Goal: Transaction & Acquisition: Purchase product/service

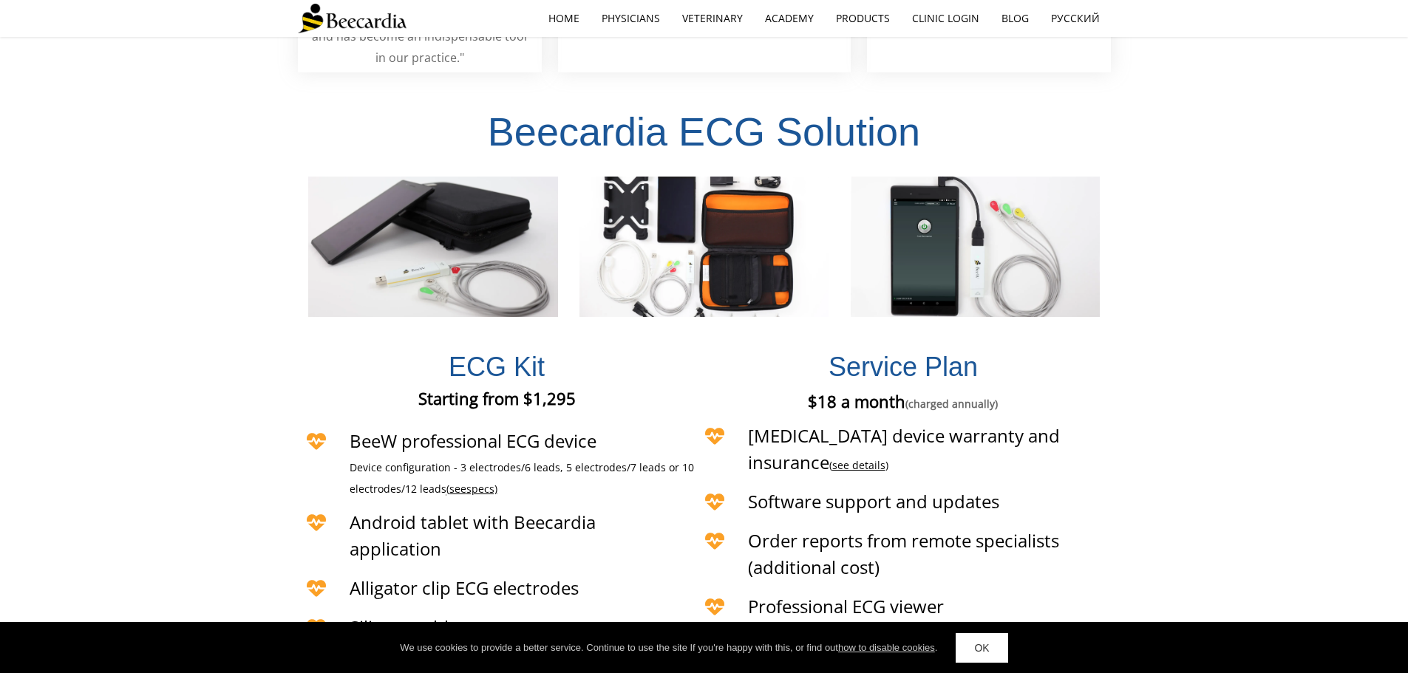
scroll to position [3248, 0]
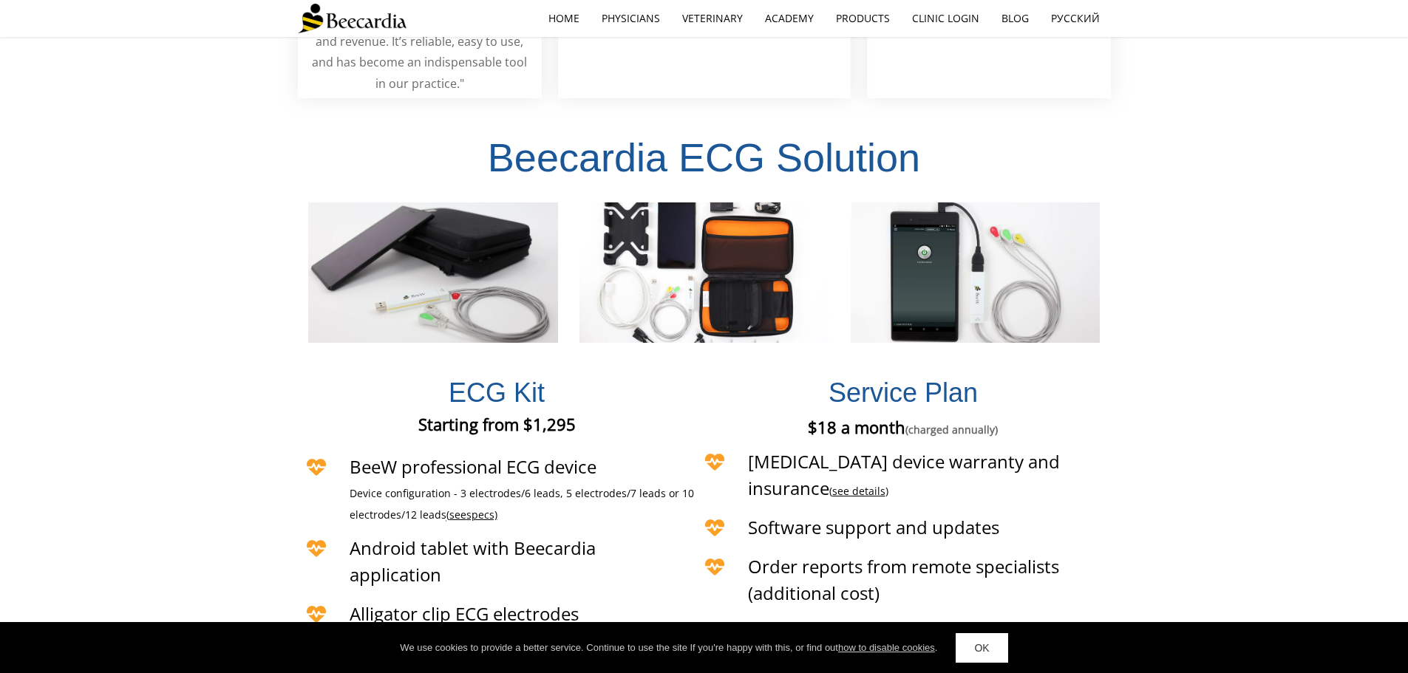
click at [479, 508] on span "specs)" at bounding box center [481, 515] width 31 height 14
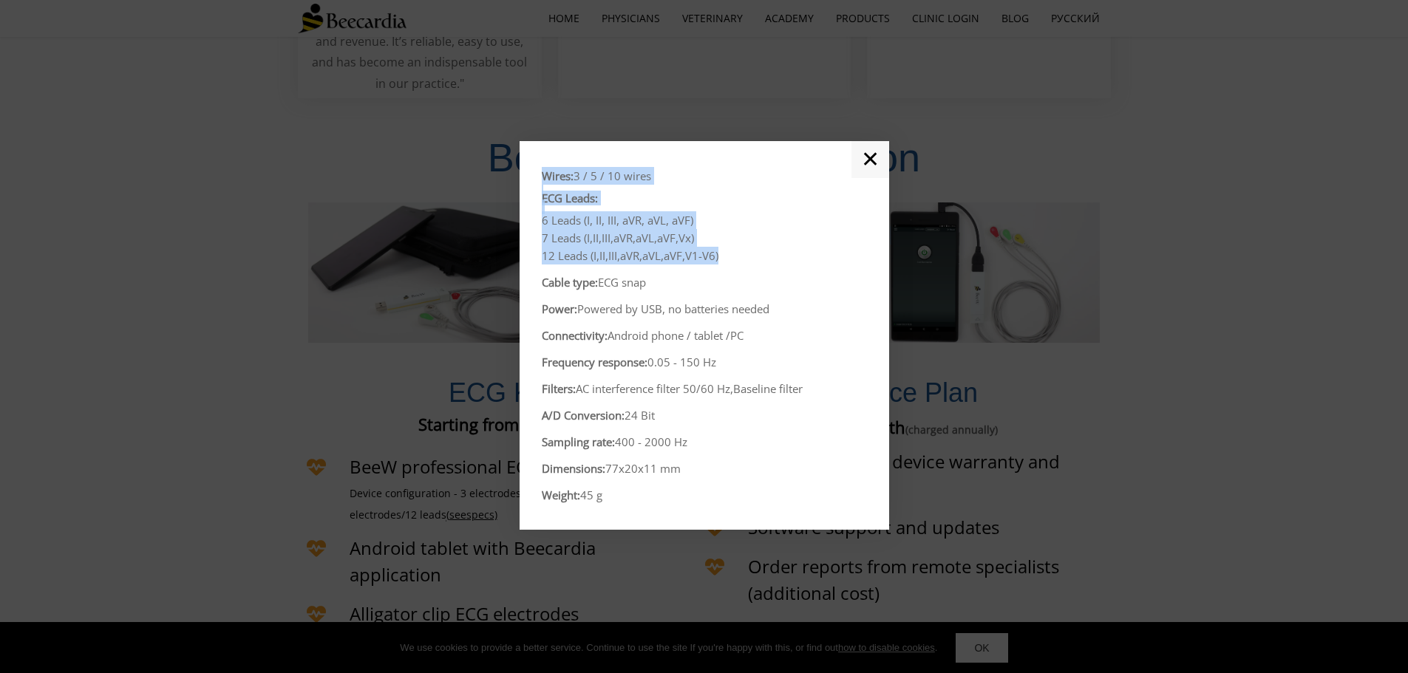
drag, startPoint x: 730, startPoint y: 261, endPoint x: 619, endPoint y: 233, distance: 115.1
click at [524, 185] on div "Wires: 3 / 5 / 10 wires ECG Leads: 6 Leads (I, II, III, aVR, aVL, aVF) 7 Leads …" at bounding box center [705, 335] width 370 height 389
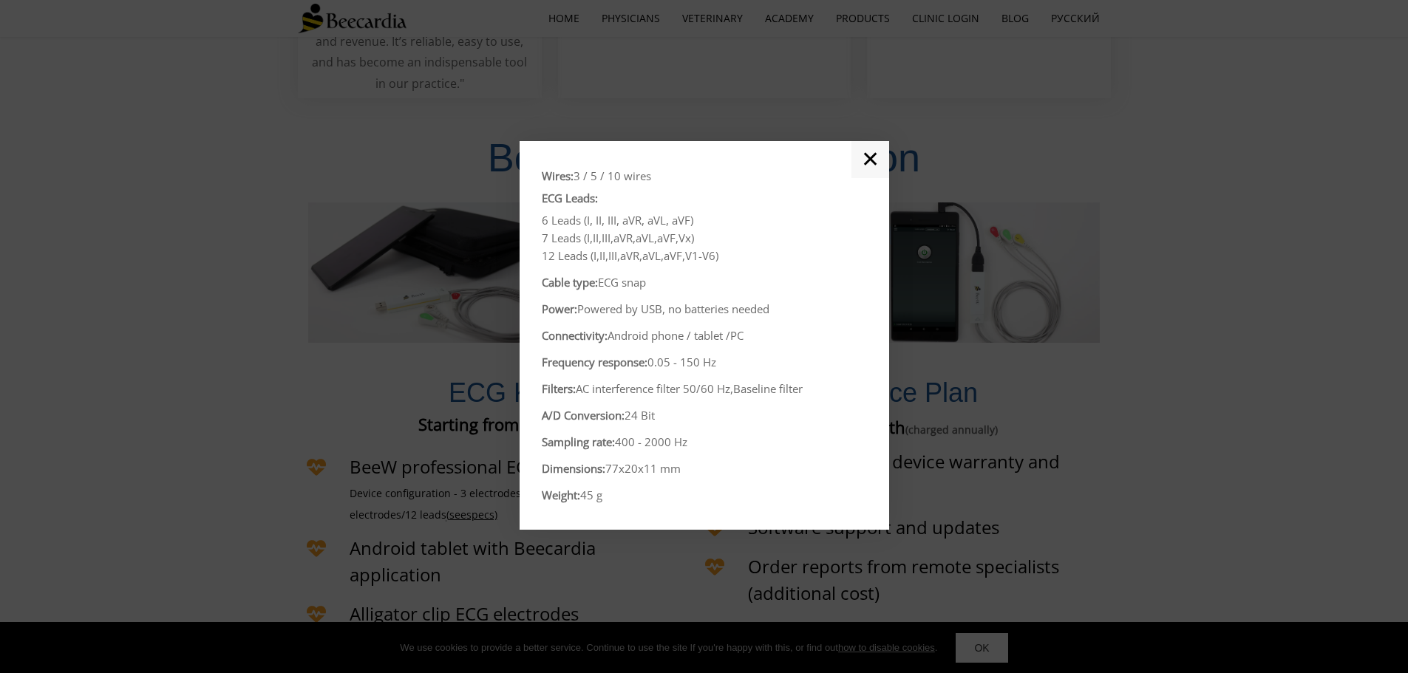
click at [662, 344] on p "Connectivity: Android phone / tablet / PC" at bounding box center [704, 336] width 325 height 18
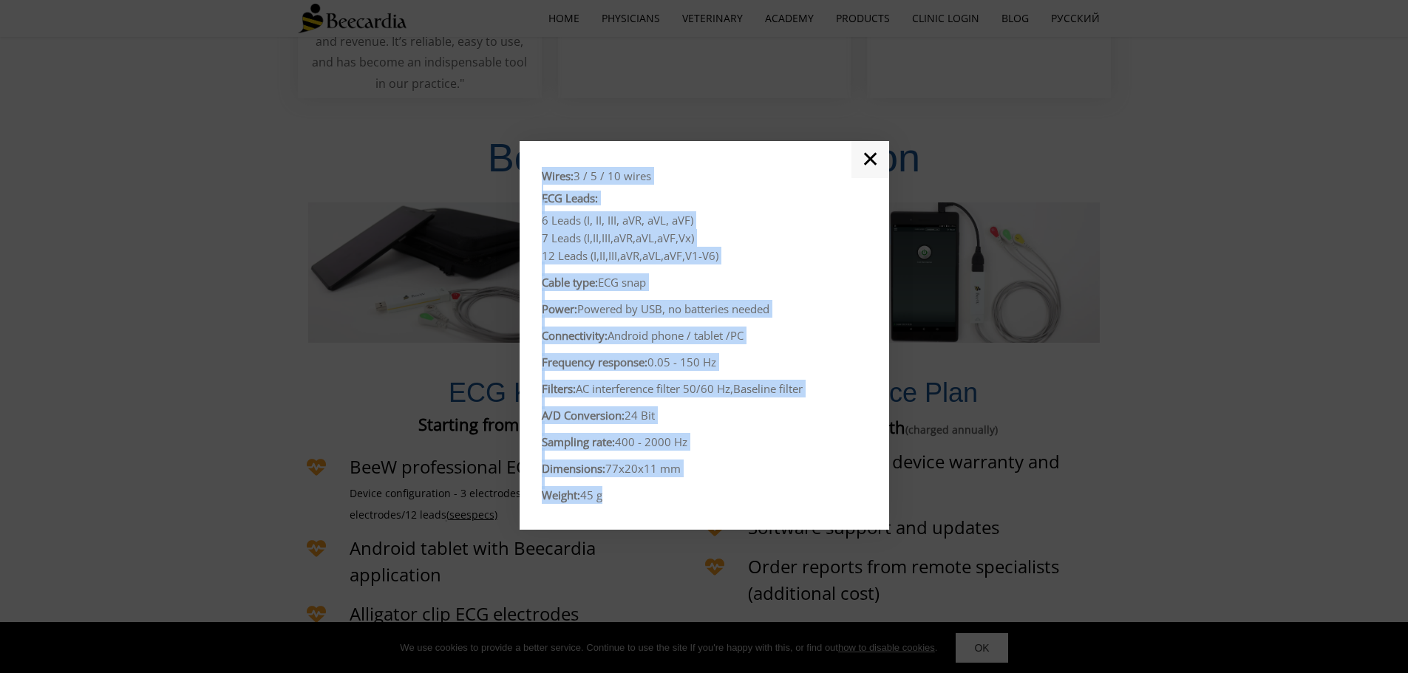
click at [615, 498] on div "Wires: 3 / 5 / 10 wires ECG Leads: 6 Leads (I, II, III, aVR, aVL, aVF) 7 Leads …" at bounding box center [704, 335] width 325 height 344
copy div "Wires: 3 / 5 / 10 wires ECG Leads: 6 Leads (I, II, III, aVR, aVL, aVF) 7 Leads …"
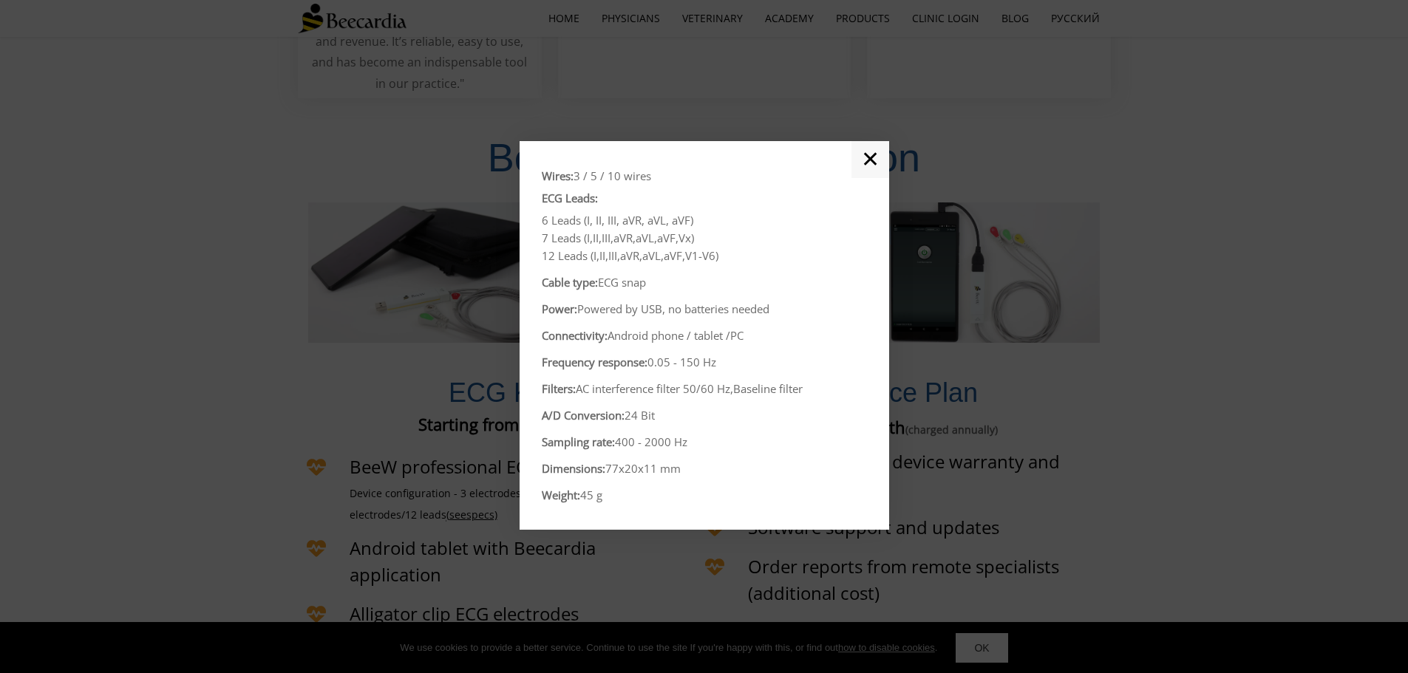
click at [872, 157] on link "✕" at bounding box center [870, 159] width 38 height 37
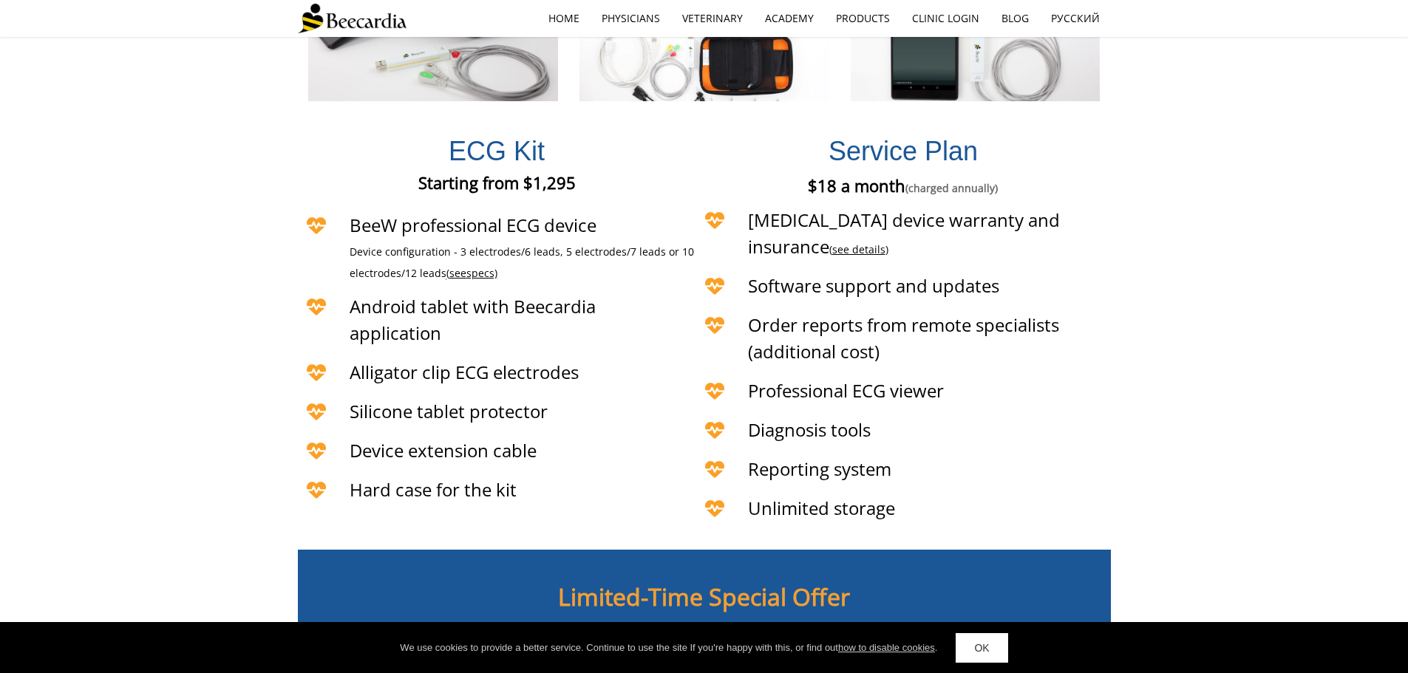
scroll to position [3766, 0]
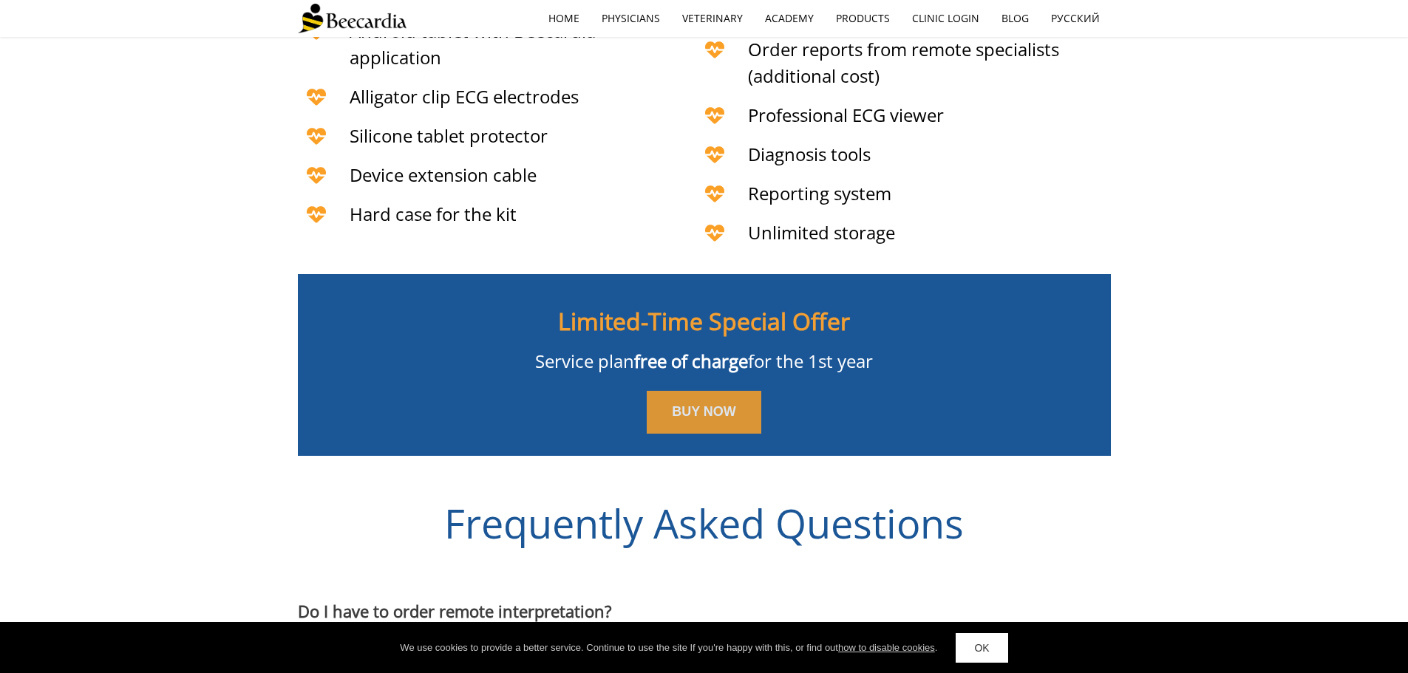
click at [725, 404] on span "BUY NOW" at bounding box center [704, 411] width 64 height 15
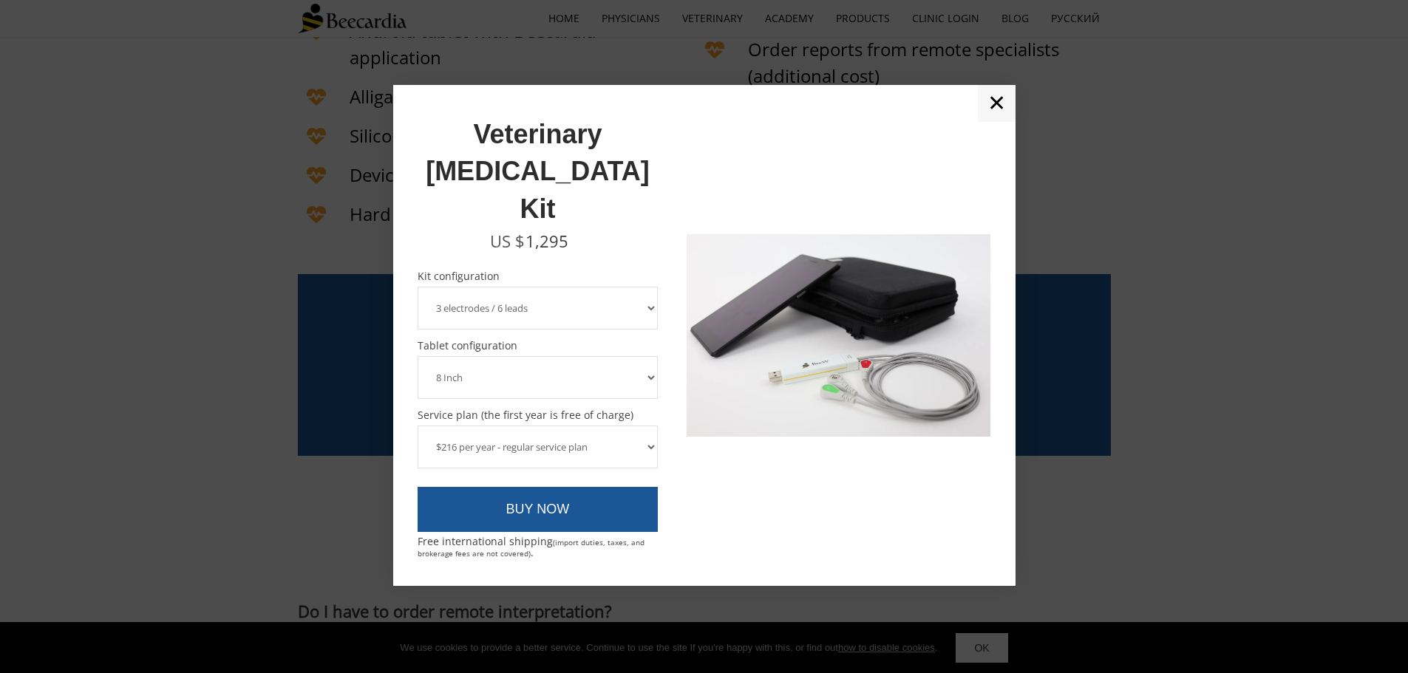
click at [585, 287] on select "3 electrodes / 6 leads 5 electrodes / 7 leads" at bounding box center [538, 308] width 241 height 43
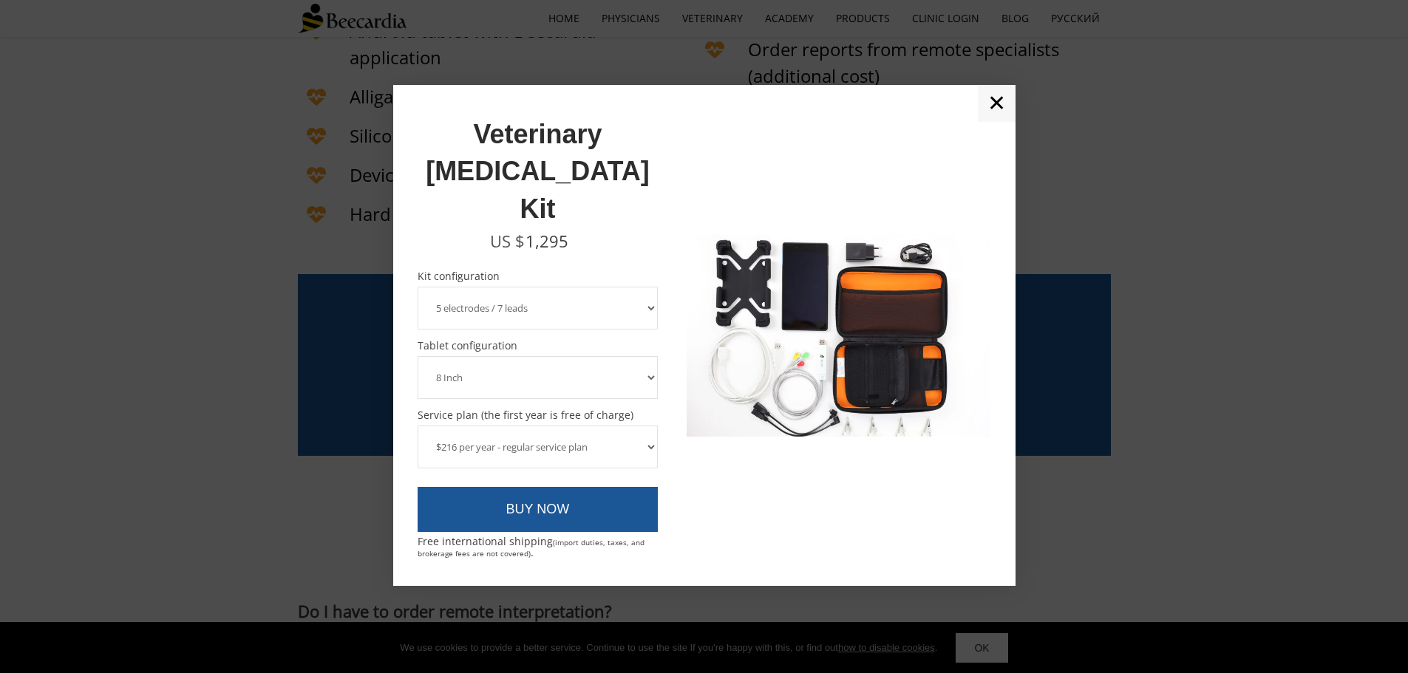
click at [418, 287] on select "3 electrodes / 6 leads 5 electrodes / 7 leads" at bounding box center [538, 308] width 241 height 43
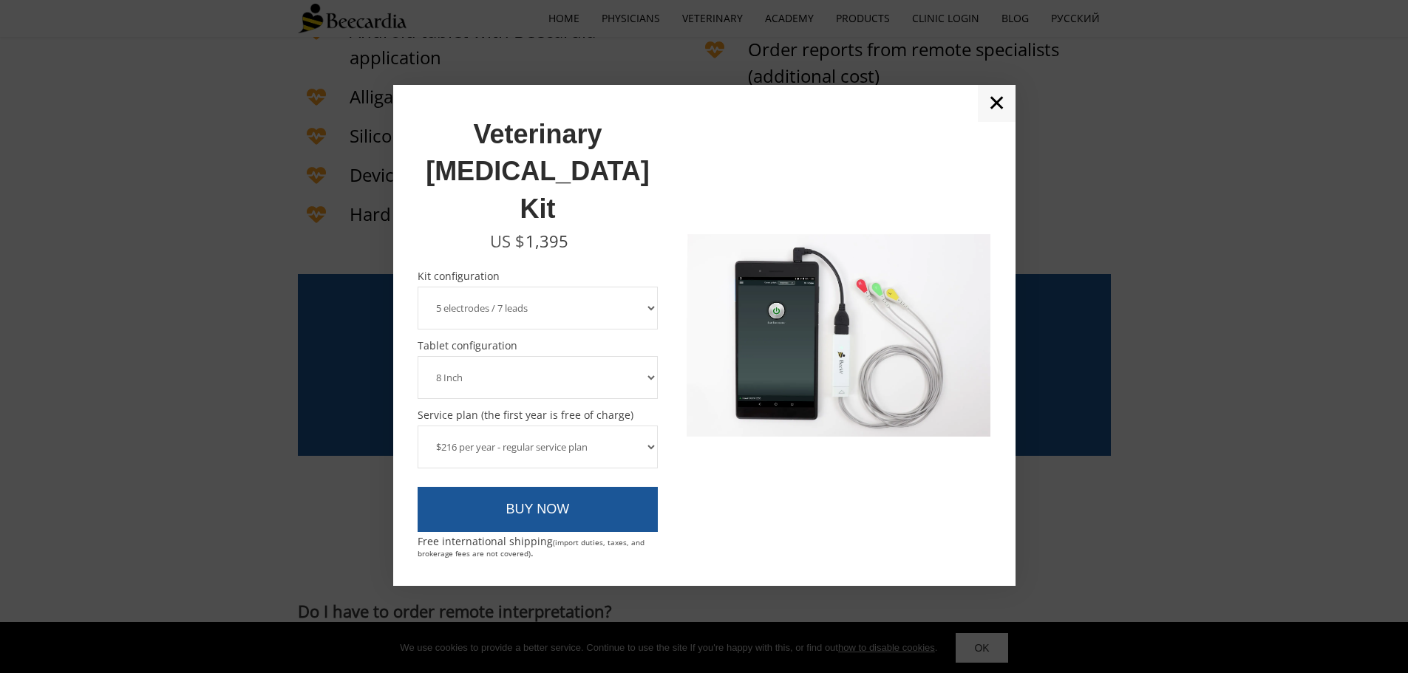
click at [601, 356] on select "8 Inch 10 Inch" at bounding box center [538, 377] width 241 height 43
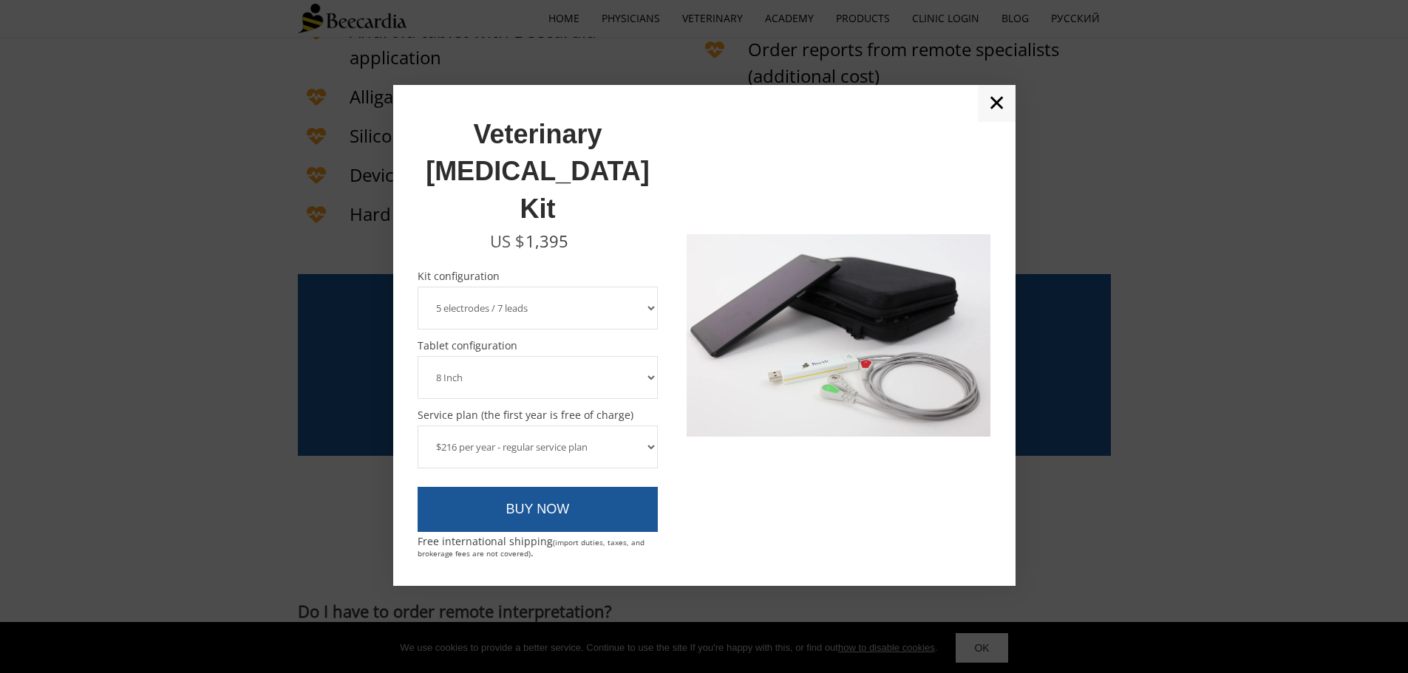
click at [679, 442] on div at bounding box center [672, 335] width 29 height 452
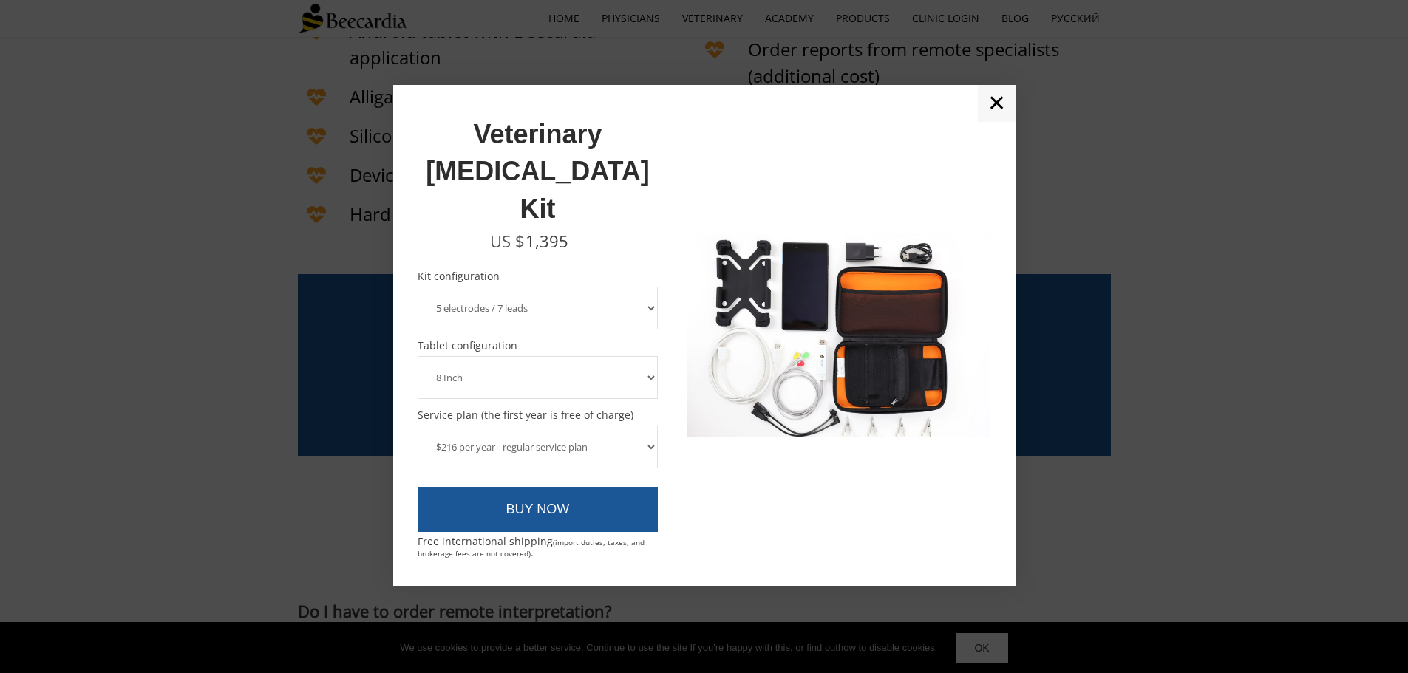
click at [625, 426] on select "$216 per year - regular service plan $120 per year - plan without the device in…" at bounding box center [538, 447] width 241 height 43
click at [746, 508] on div at bounding box center [839, 335] width 304 height 452
click at [596, 287] on select "3 electrodes / 6 leads 5 electrodes / 7 leads" at bounding box center [538, 308] width 241 height 43
click at [418, 287] on select "3 electrodes / 6 leads 5 electrodes / 7 leads" at bounding box center [538, 308] width 241 height 43
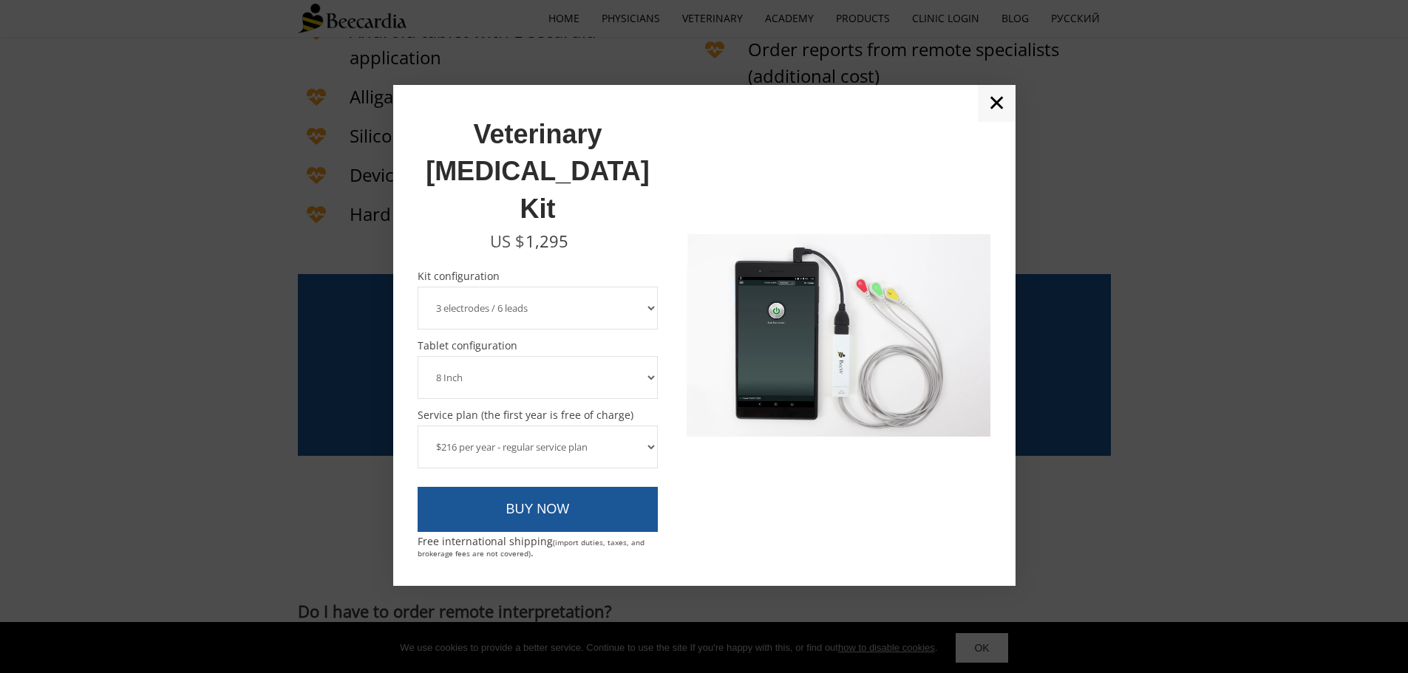
click at [588, 287] on select "3 electrodes / 6 leads 5 electrodes / 7 leads" at bounding box center [538, 308] width 241 height 43
click at [418, 287] on select "3 electrodes / 6 leads 5 electrodes / 7 leads" at bounding box center [538, 308] width 241 height 43
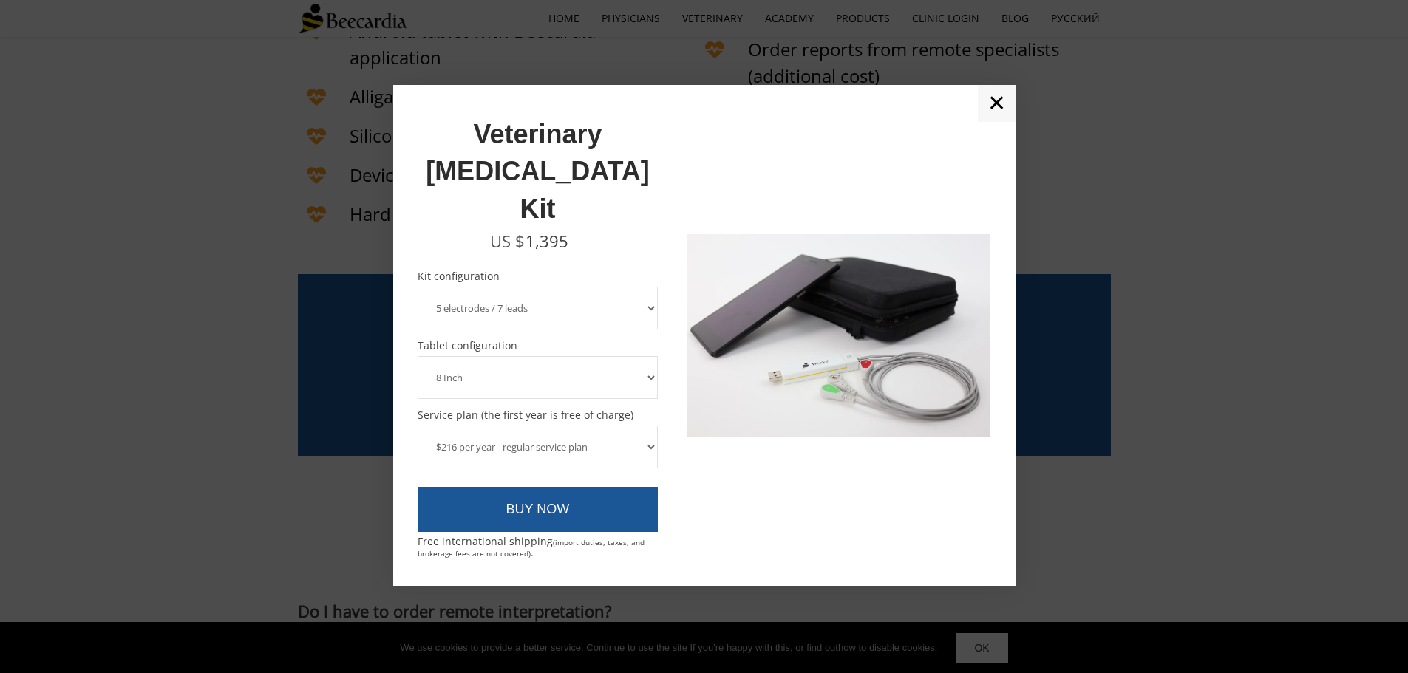
click at [593, 287] on select "3 electrodes / 6 leads 5 electrodes / 7 leads" at bounding box center [538, 308] width 241 height 43
select select "3 electrodes / 6 leads"
click at [418, 287] on select "3 electrodes / 6 leads 5 electrodes / 7 leads" at bounding box center [538, 308] width 241 height 43
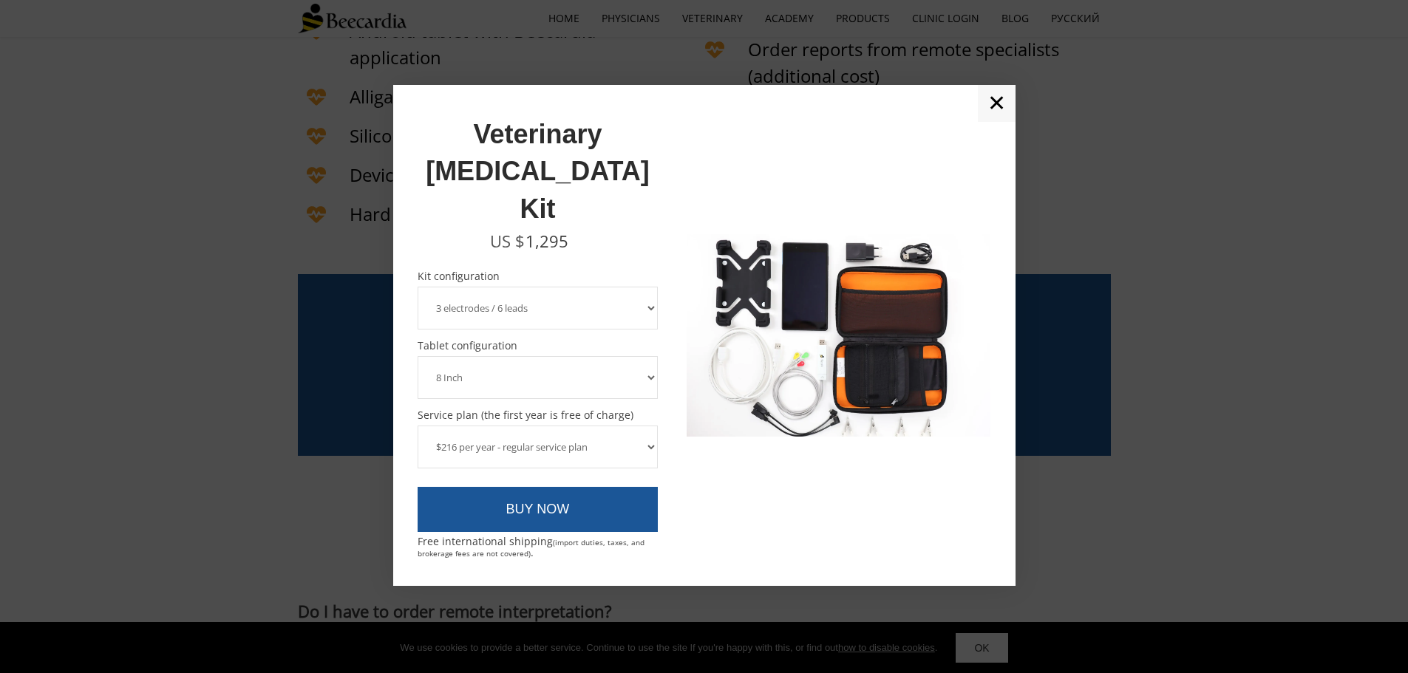
click at [583, 356] on select "8 Inch 10 Inch" at bounding box center [538, 377] width 241 height 43
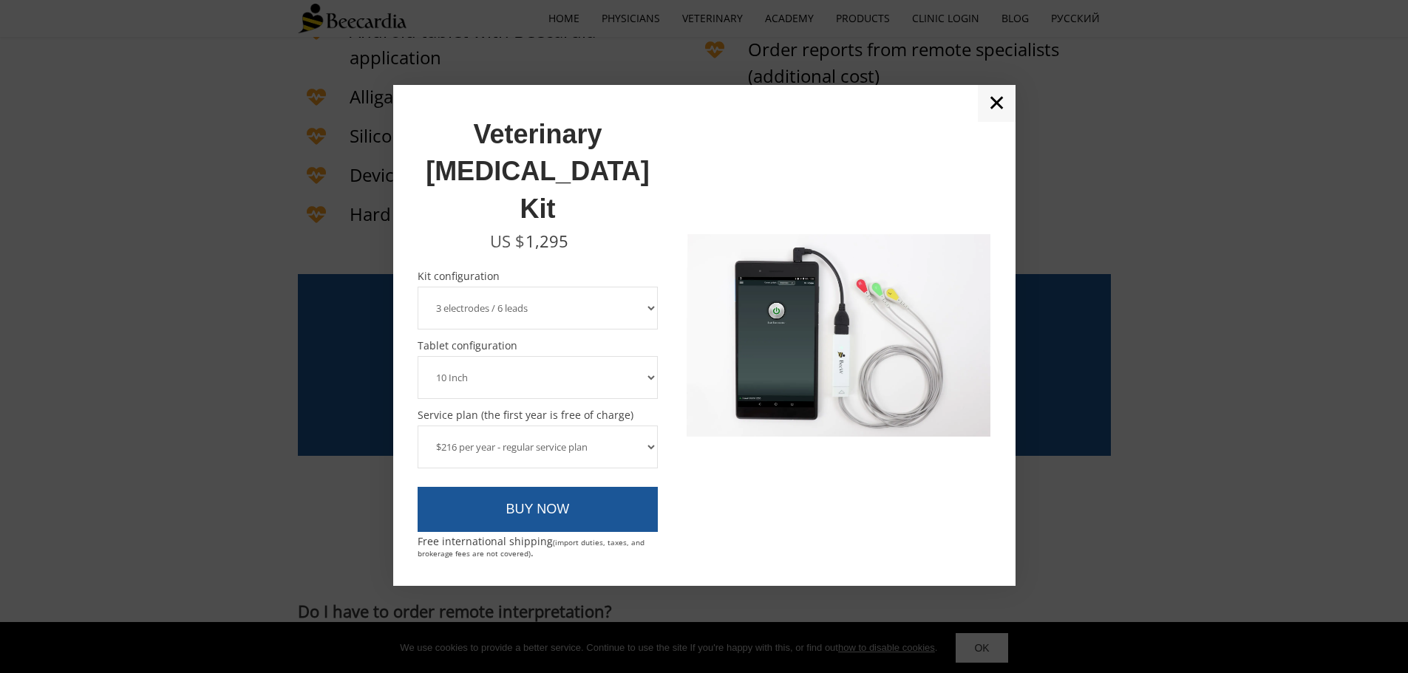
click at [418, 356] on select "8 Inch 10 Inch" at bounding box center [538, 377] width 241 height 43
click at [581, 287] on select "3 electrodes / 6 leads 5 electrodes / 7 leads" at bounding box center [538, 308] width 241 height 43
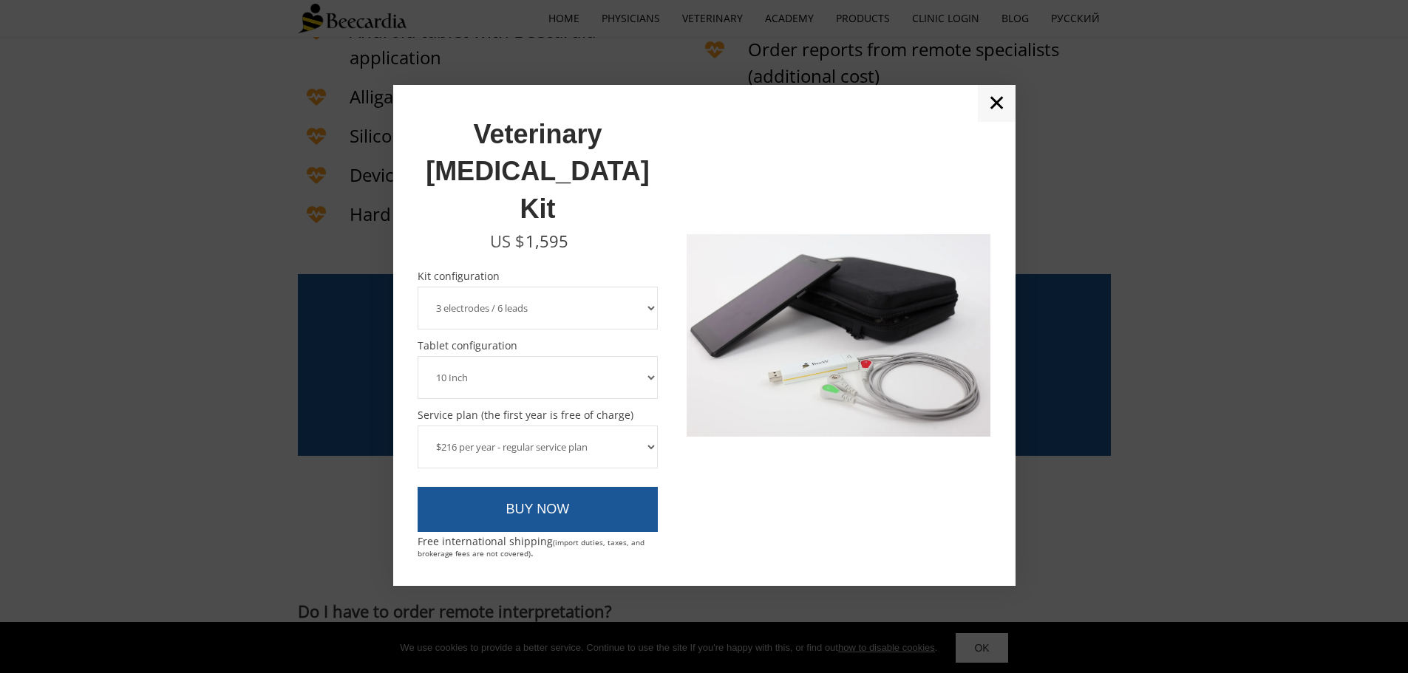
click at [418, 287] on select "3 electrodes / 6 leads 5 electrodes / 7 leads" at bounding box center [538, 308] width 241 height 43
click at [571, 287] on select "3 electrodes / 6 leads 5 electrodes / 7 leads" at bounding box center [538, 308] width 241 height 43
click at [418, 287] on select "3 electrodes / 6 leads 5 electrodes / 7 leads" at bounding box center [538, 308] width 241 height 43
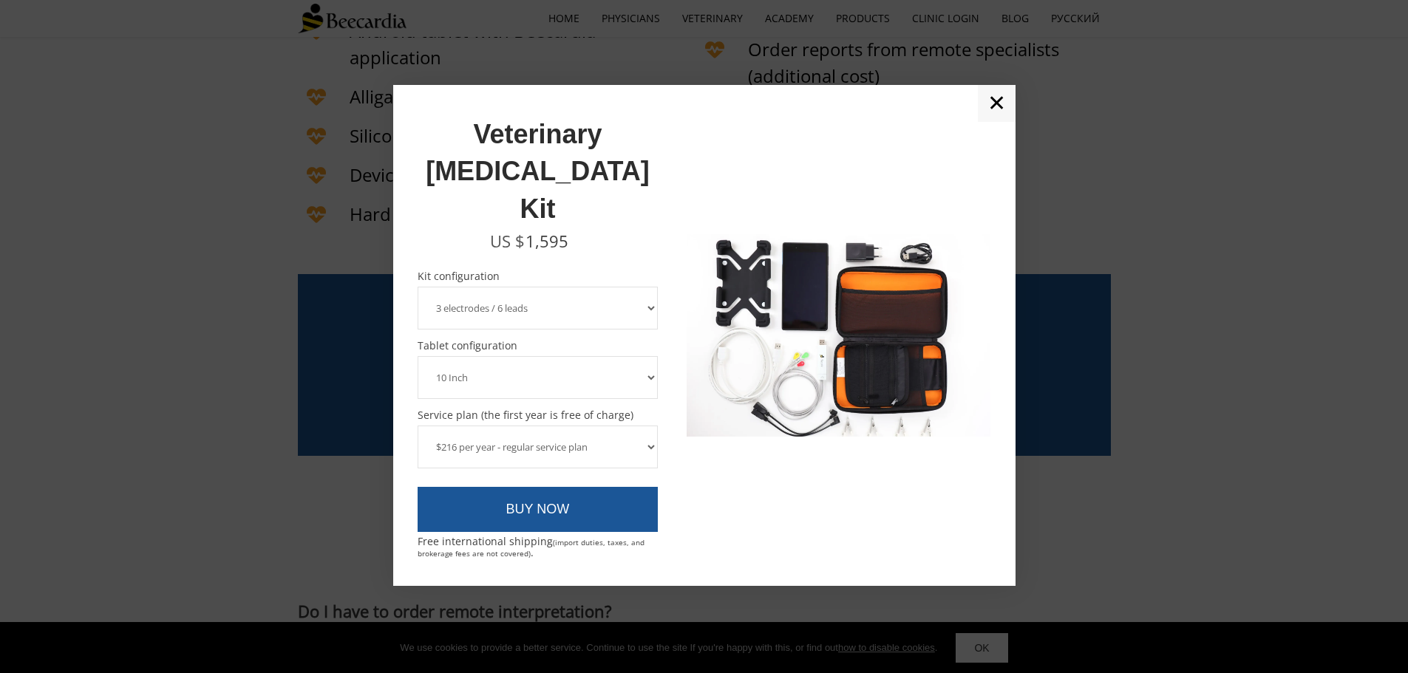
click at [559, 356] on select "8 Inch 10 Inch" at bounding box center [538, 377] width 241 height 43
select select "8 Inch"
click at [418, 356] on select "8 Inch 10 Inch" at bounding box center [538, 377] width 241 height 43
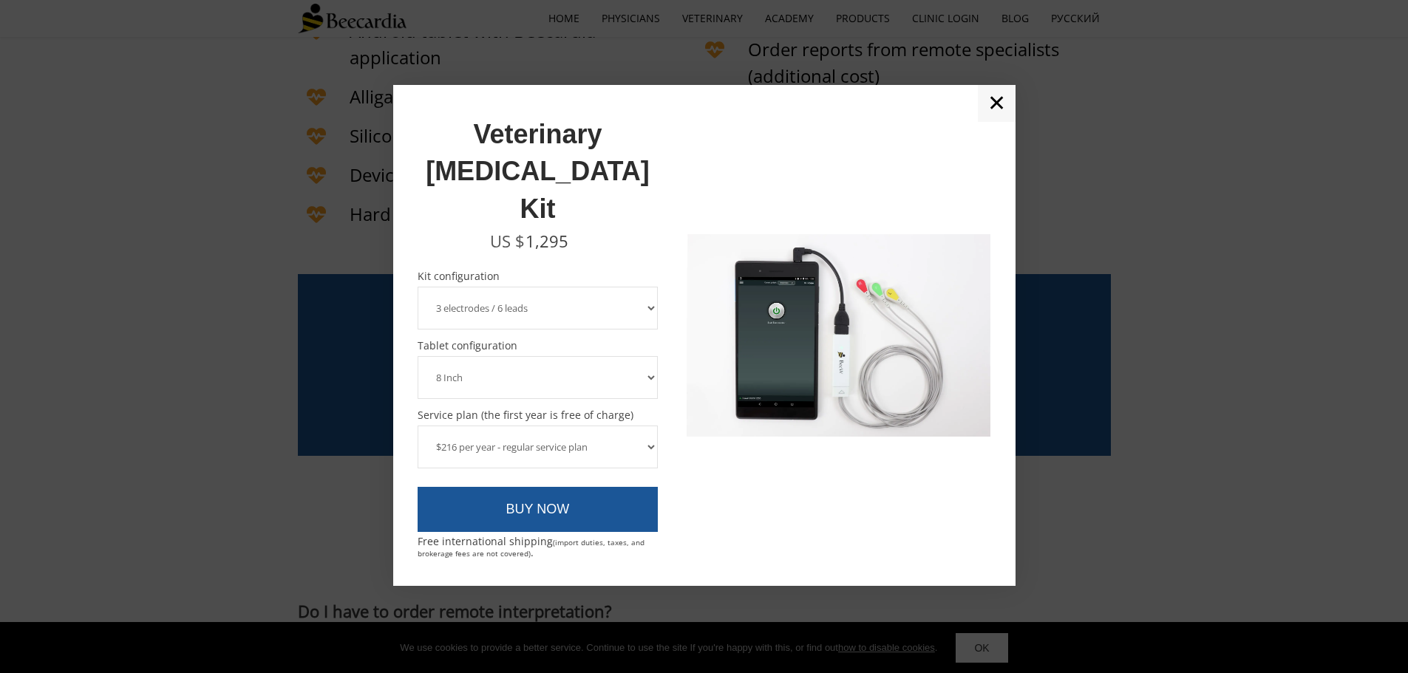
click at [575, 287] on select "3 electrodes / 6 leads 5 electrodes / 7 leads" at bounding box center [538, 308] width 241 height 43
click at [418, 287] on select "3 electrodes / 6 leads 5 electrodes / 7 leads" at bounding box center [538, 308] width 241 height 43
click at [571, 356] on select "8 Inch 10 Inch" at bounding box center [538, 377] width 241 height 43
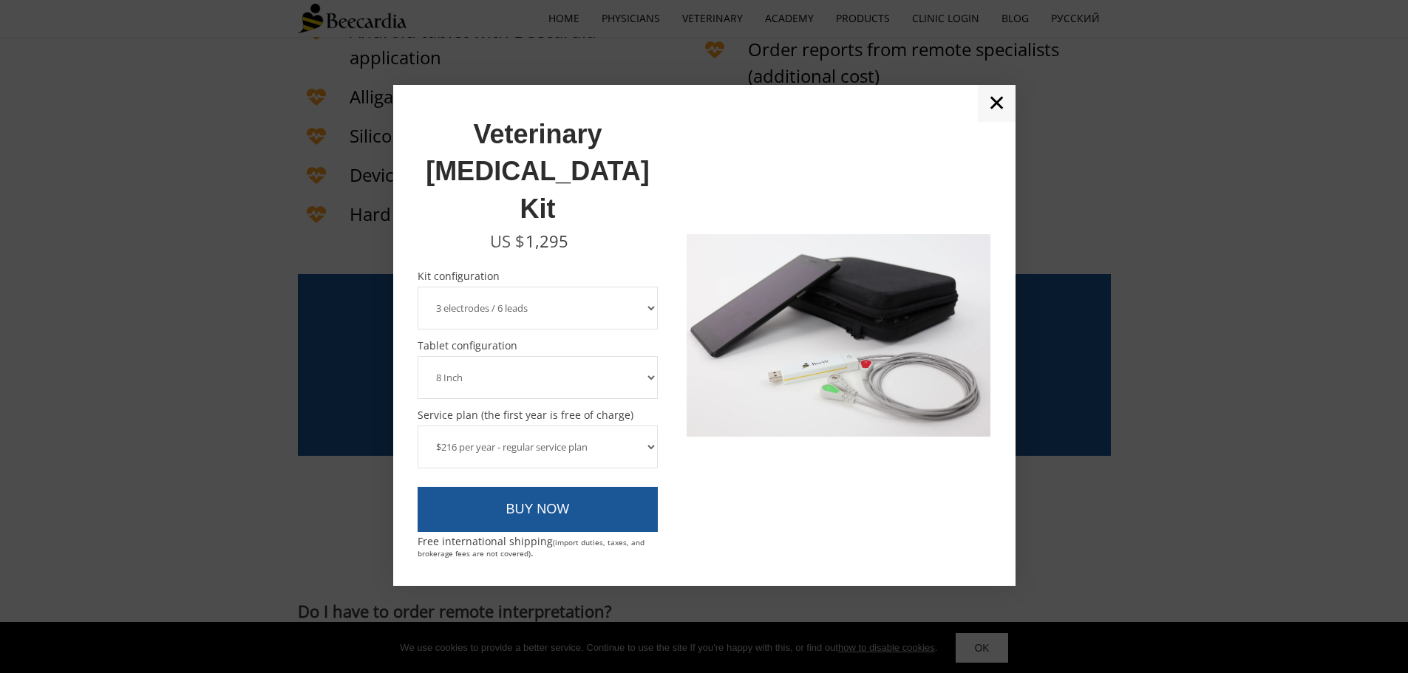
click at [418, 356] on select "8 Inch 10 Inch" at bounding box center [538, 377] width 241 height 43
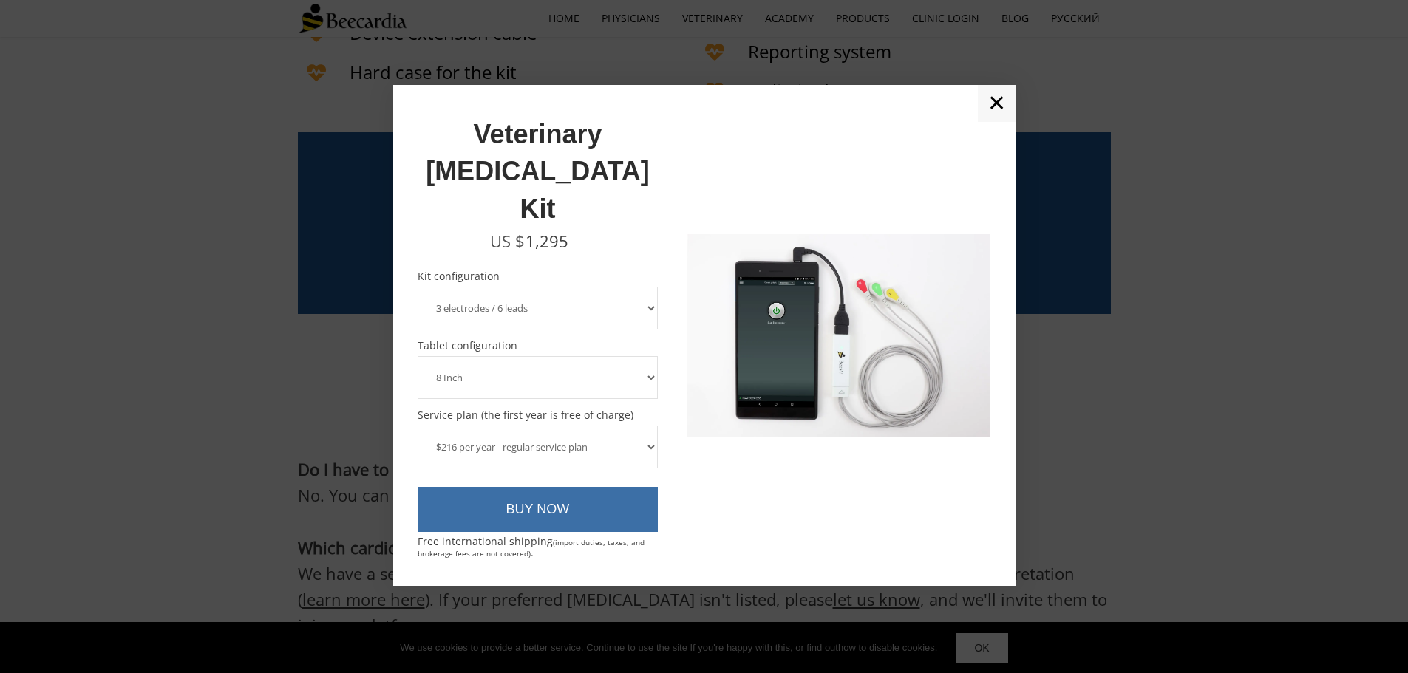
scroll to position [3914, 0]
click at [551, 487] on link "BUY NOW" at bounding box center [538, 510] width 241 height 46
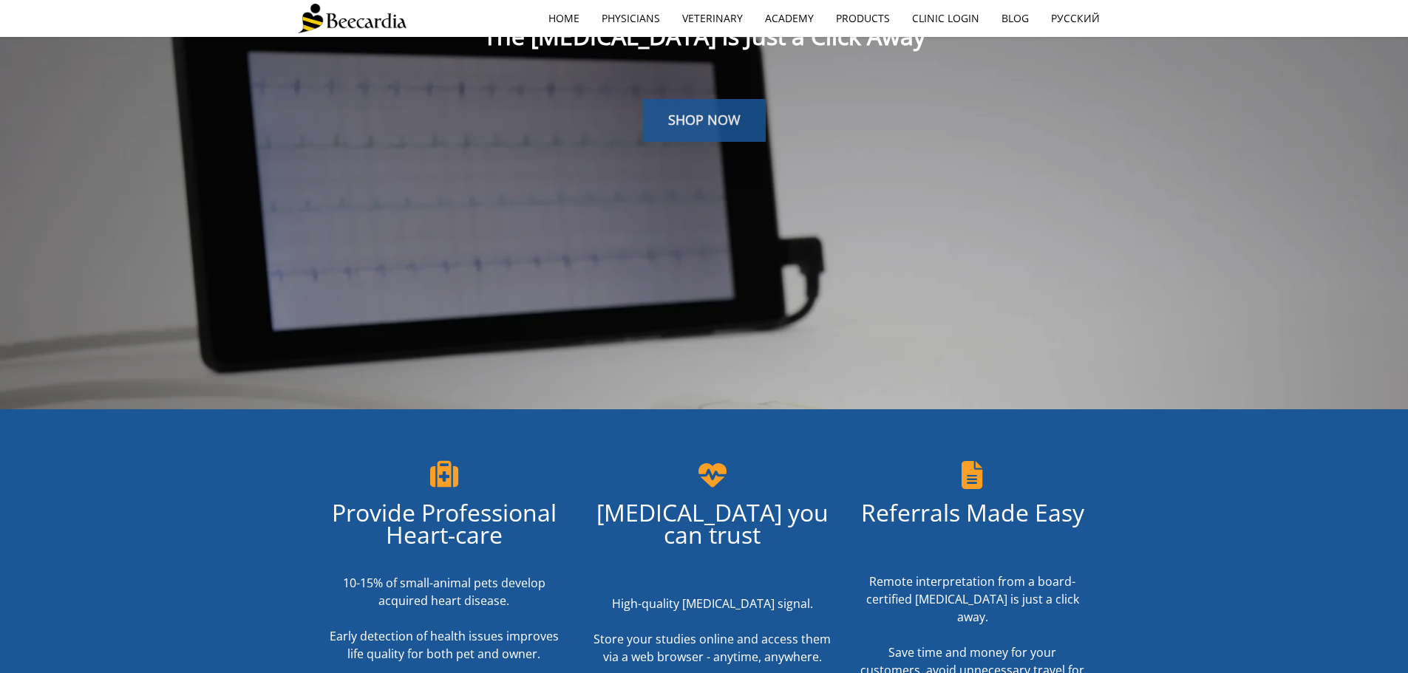
click at [684, 126] on span "SHOP NOW" at bounding box center [704, 120] width 72 height 18
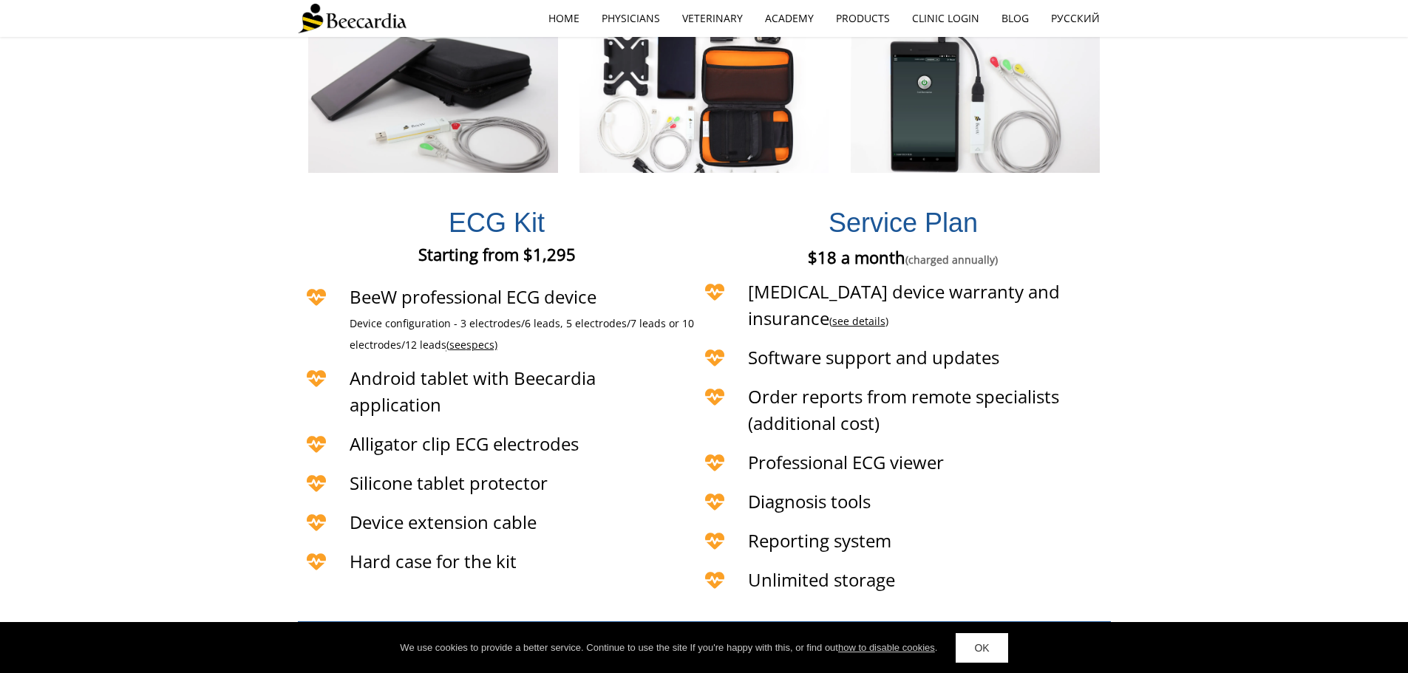
scroll to position [3392, 0]
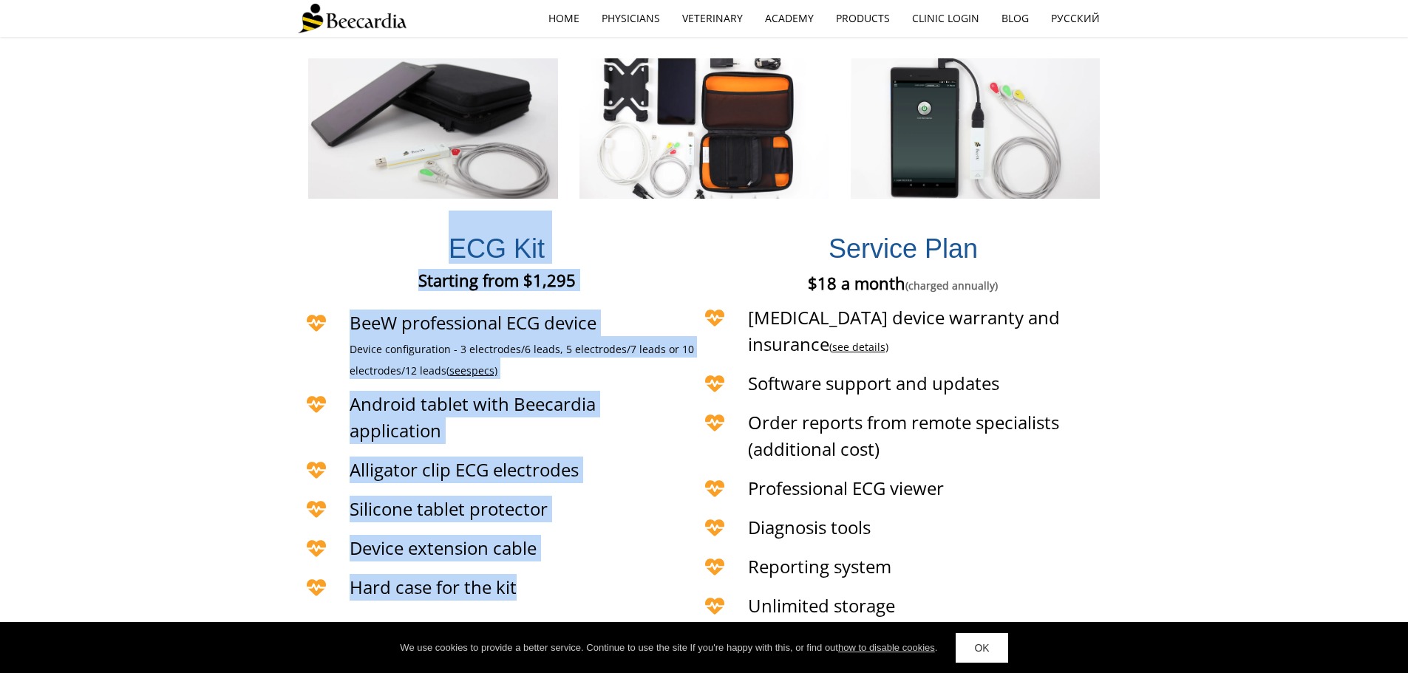
drag, startPoint x: 524, startPoint y: 522, endPoint x: 398, endPoint y: 194, distance: 351.0
click at [398, 207] on div "[MEDICAL_DATA] Kit Starting from $1,295 Starting from €1,295 Starting from £1,2…" at bounding box center [497, 417] width 398 height 420
copy div "[MEDICAL_DATA] Kit Starting from $1,295 Starting from €1,295 Starting from £1,2…"
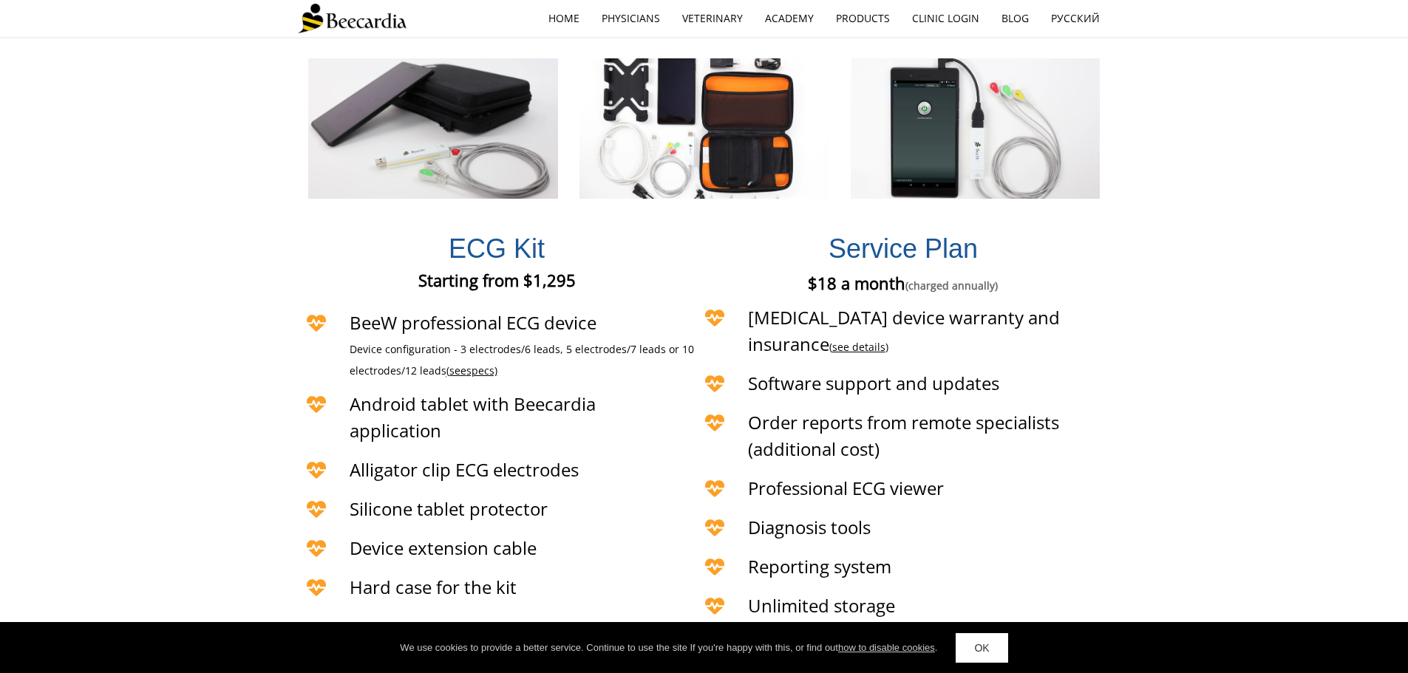
click at [885, 593] on span "Unlimited storage" at bounding box center [821, 605] width 147 height 24
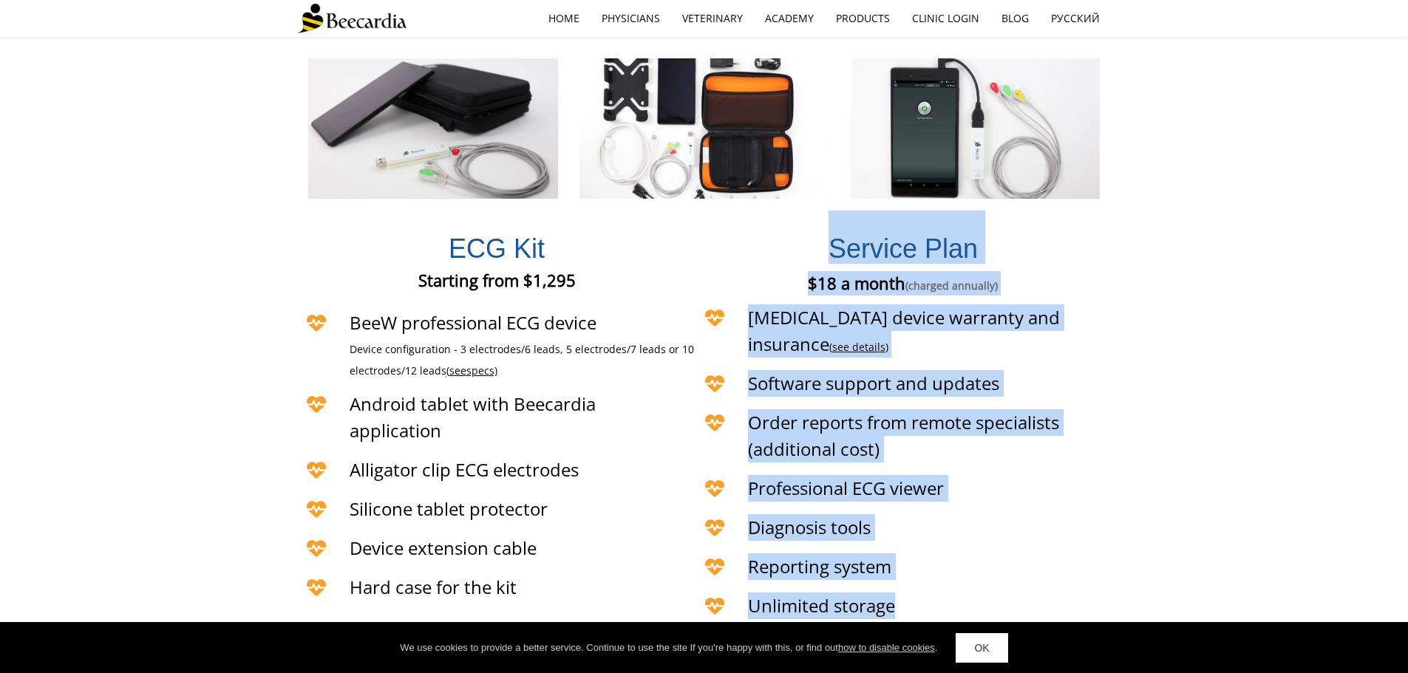
drag, startPoint x: 908, startPoint y: 518, endPoint x: 749, endPoint y: 195, distance: 359.6
click at [749, 207] on div "Service Plan $18 a month (charged annually) €18 a month (charged annually) £18 …" at bounding box center [903, 417] width 415 height 420
copy div "Service Plan $18 a month (charged annually) €18 a month (charged annually) £18 …"
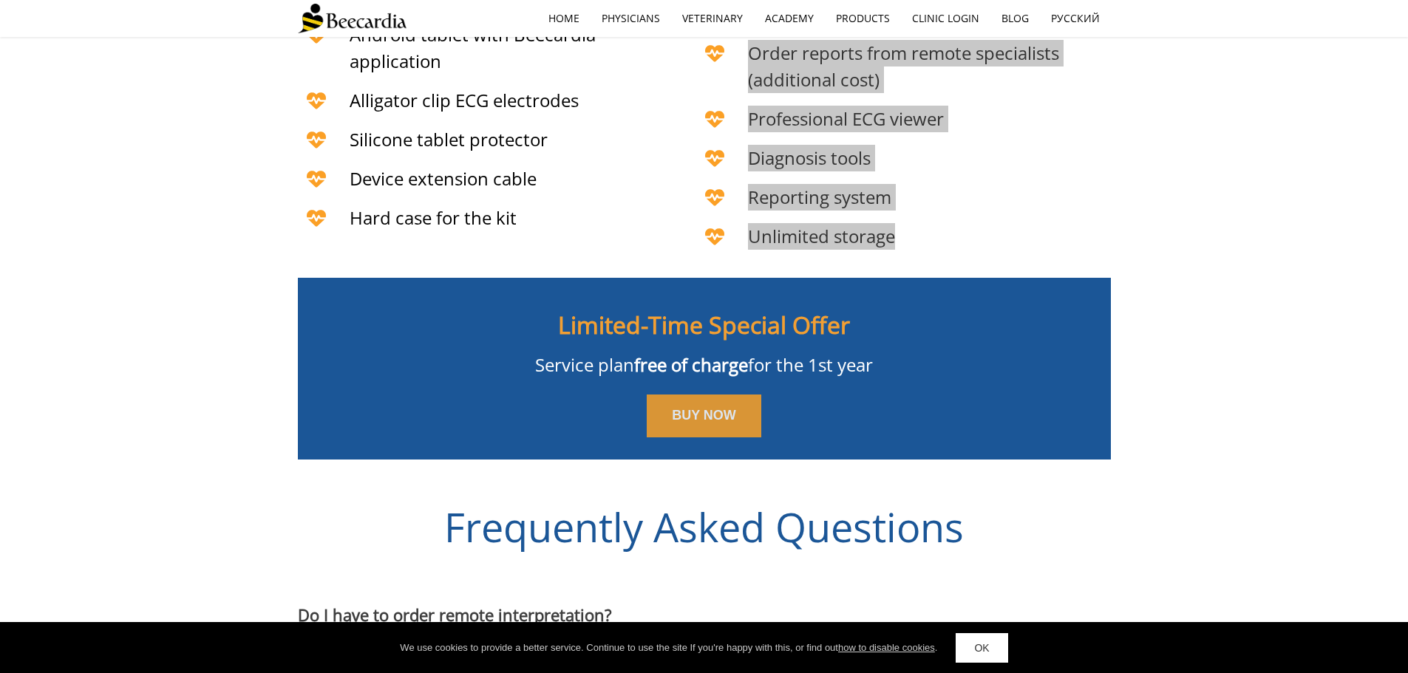
scroll to position [4132, 0]
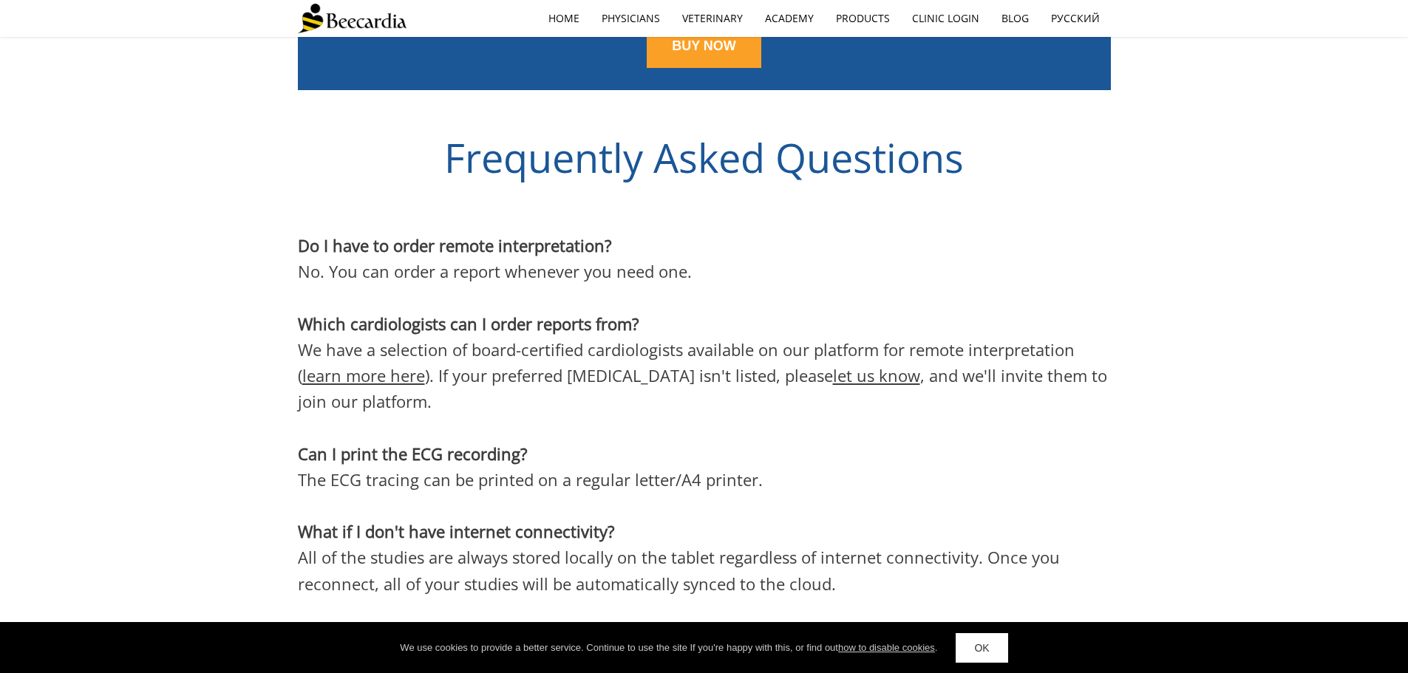
drag, startPoint x: 697, startPoint y: 363, endPoint x: 585, endPoint y: 342, distance: 113.5
click at [585, 415] on p at bounding box center [704, 428] width 813 height 26
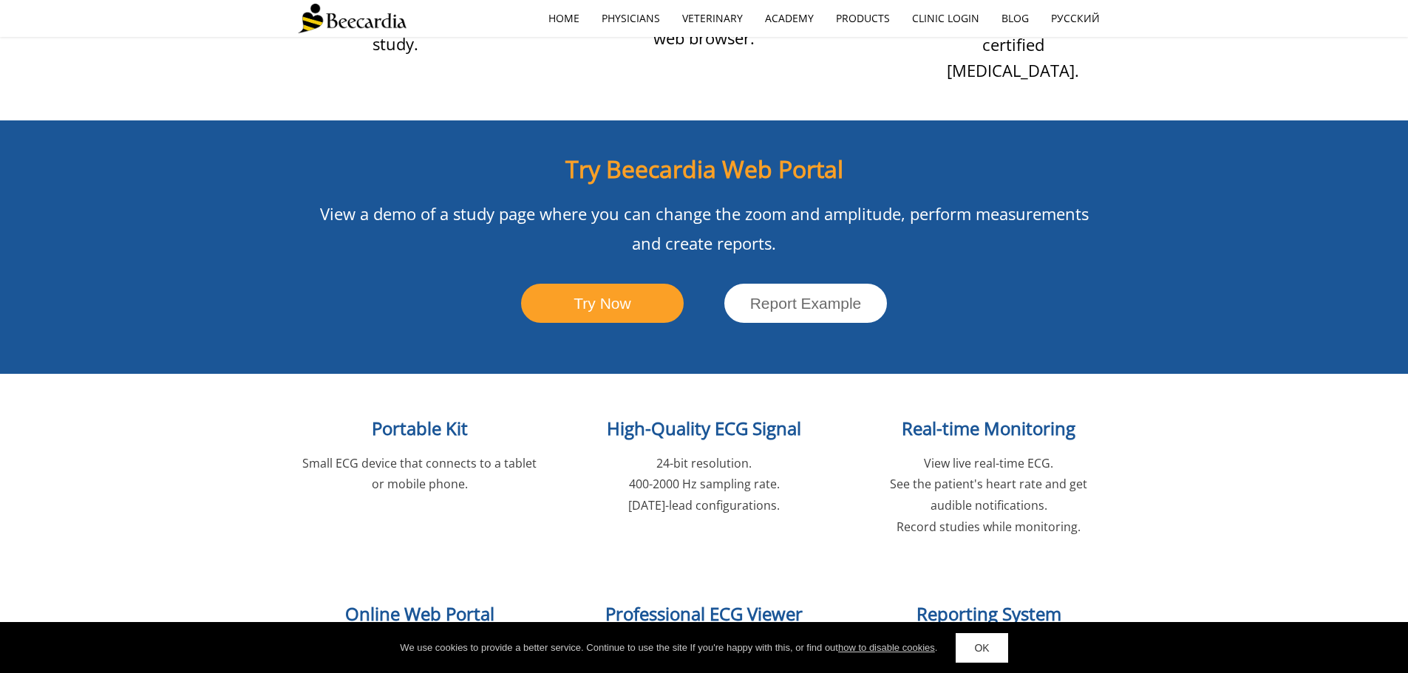
scroll to position [1600, 0]
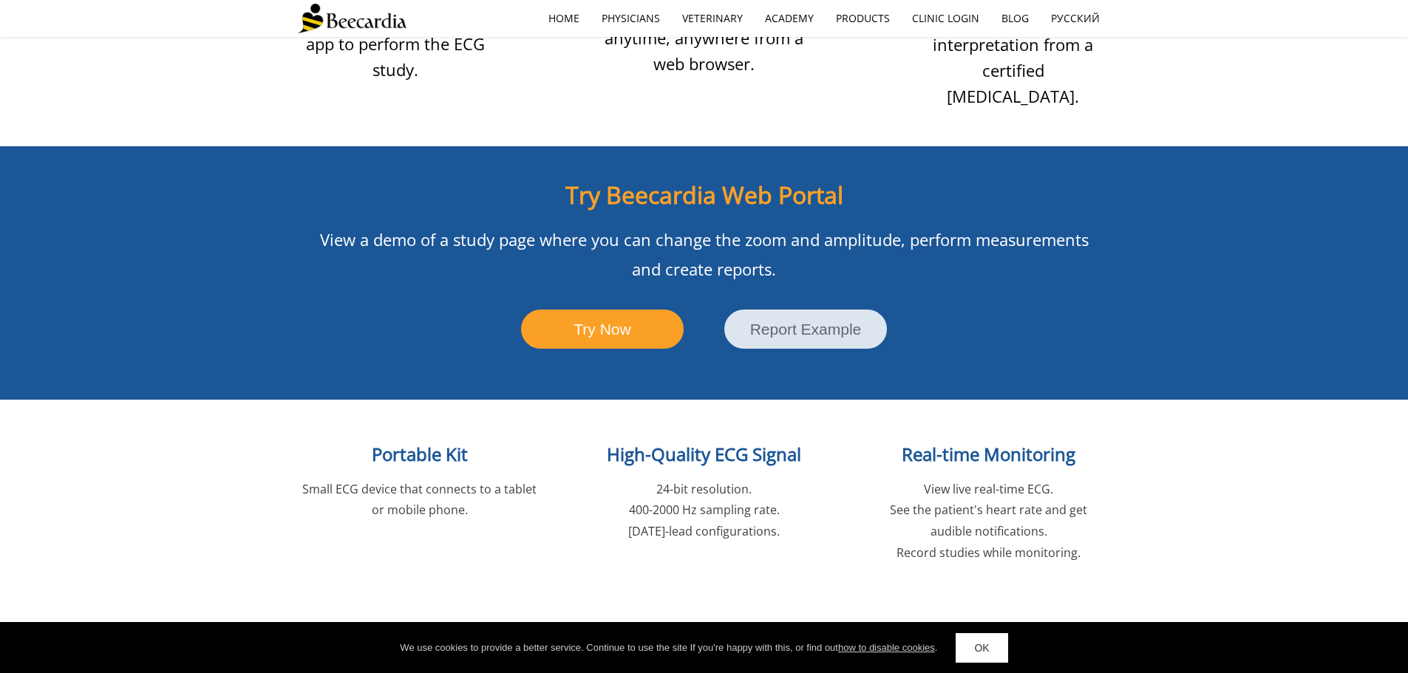
click at [826, 321] on span "Report Example" at bounding box center [806, 329] width 112 height 17
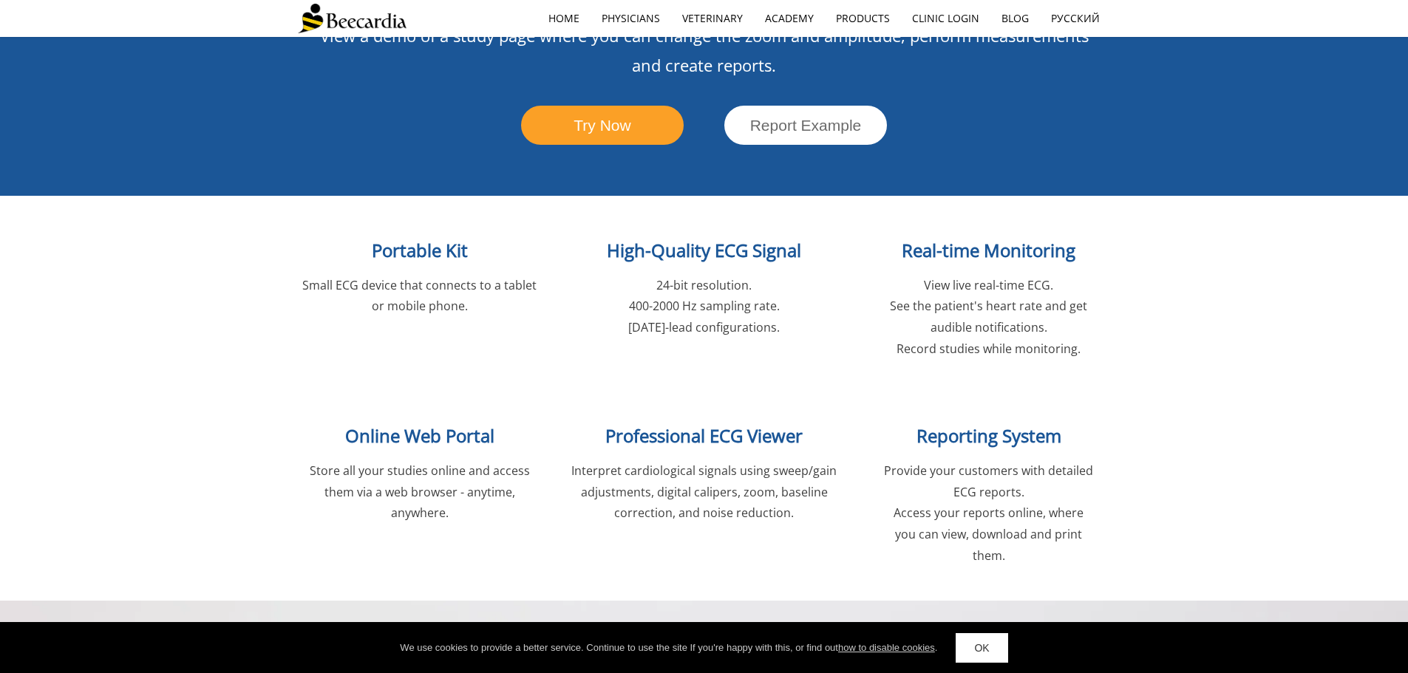
scroll to position [1822, 0]
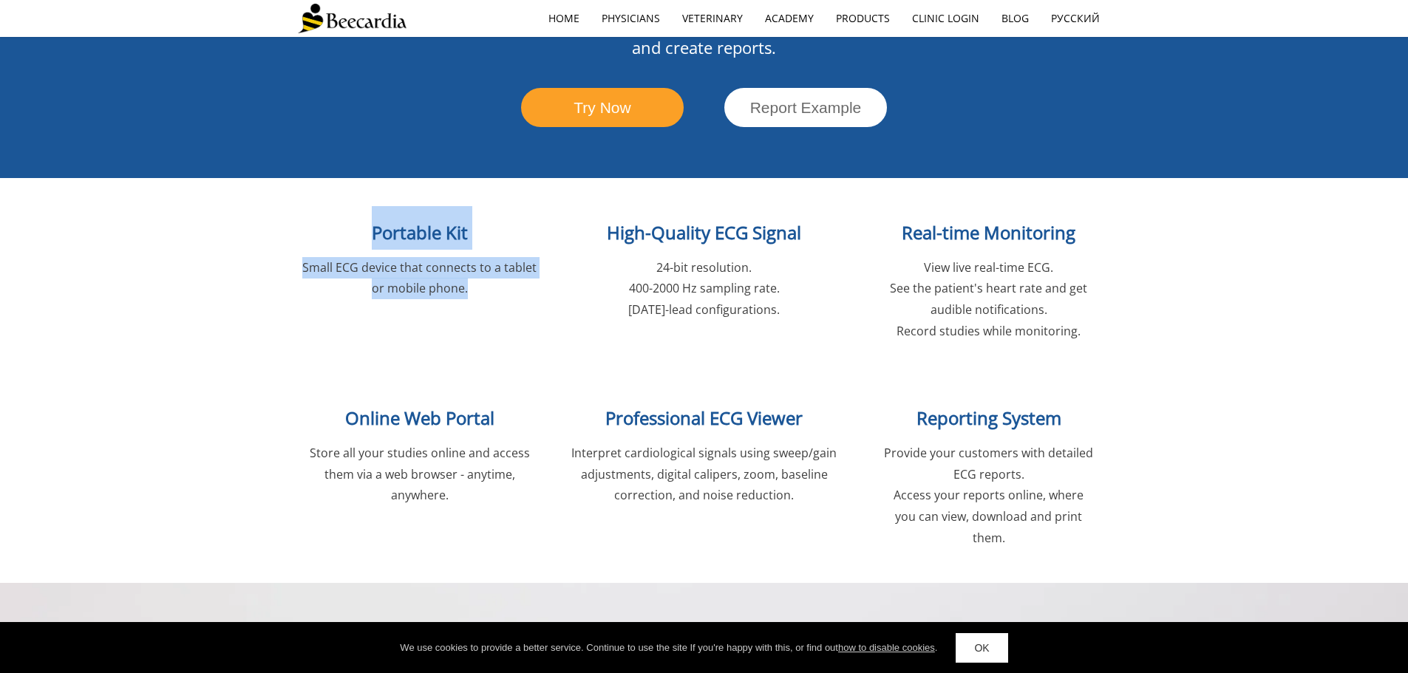
drag, startPoint x: 486, startPoint y: 241, endPoint x: 361, endPoint y: 190, distance: 134.9
click at [361, 203] on div "Portable Kit Small [MEDICAL_DATA] device that connects to a tablet or mobile ph…" at bounding box center [420, 274] width 244 height 143
click at [371, 259] on span "Small ECG device that connects to a tablet or mobile phone." at bounding box center [419, 278] width 234 height 38
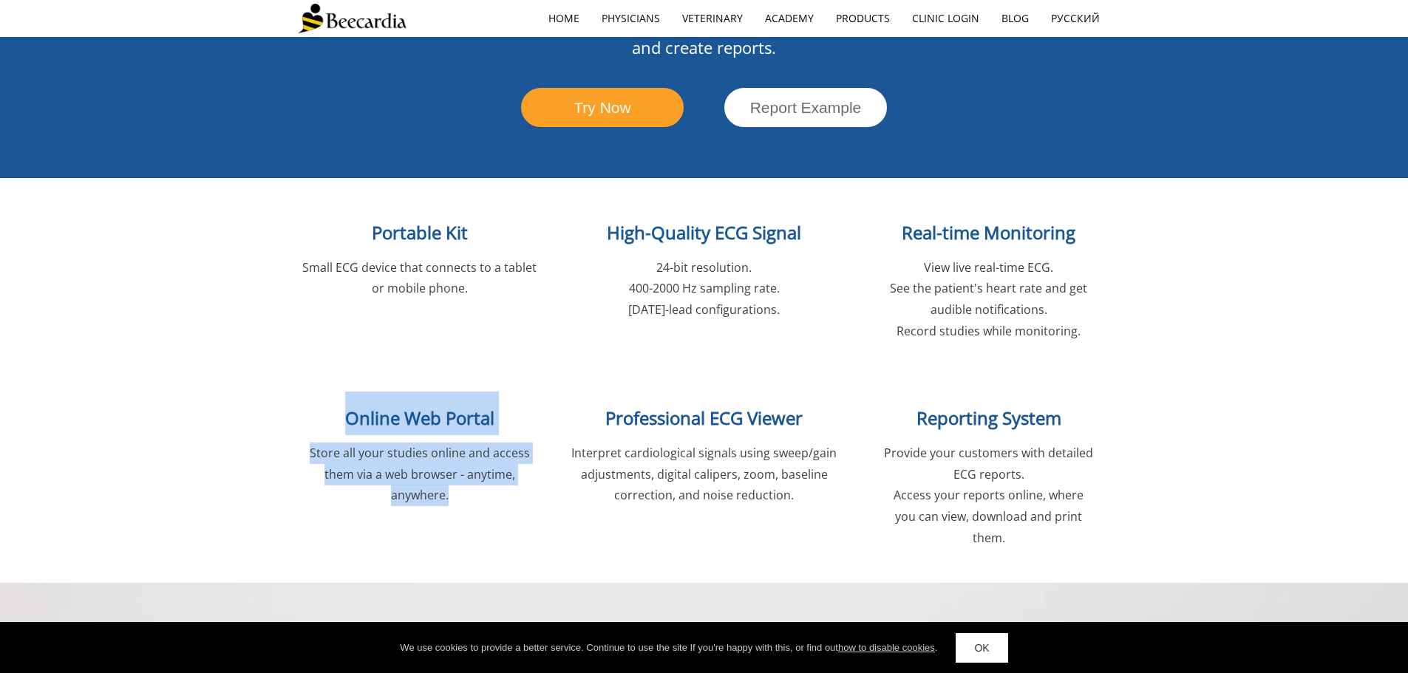
drag, startPoint x: 457, startPoint y: 457, endPoint x: 387, endPoint y: 357, distance: 122.6
click at [347, 388] on div "Online Web Portal Store all your studies online and access them via a web brows…" at bounding box center [420, 470] width 244 height 165
copy div "Online Web Portal Store all your studies online and access them via a web brows…"
click at [751, 446] on span "Interpret cardiological signals using sweep/gain adjustments, digital calipers,…" at bounding box center [703, 474] width 265 height 59
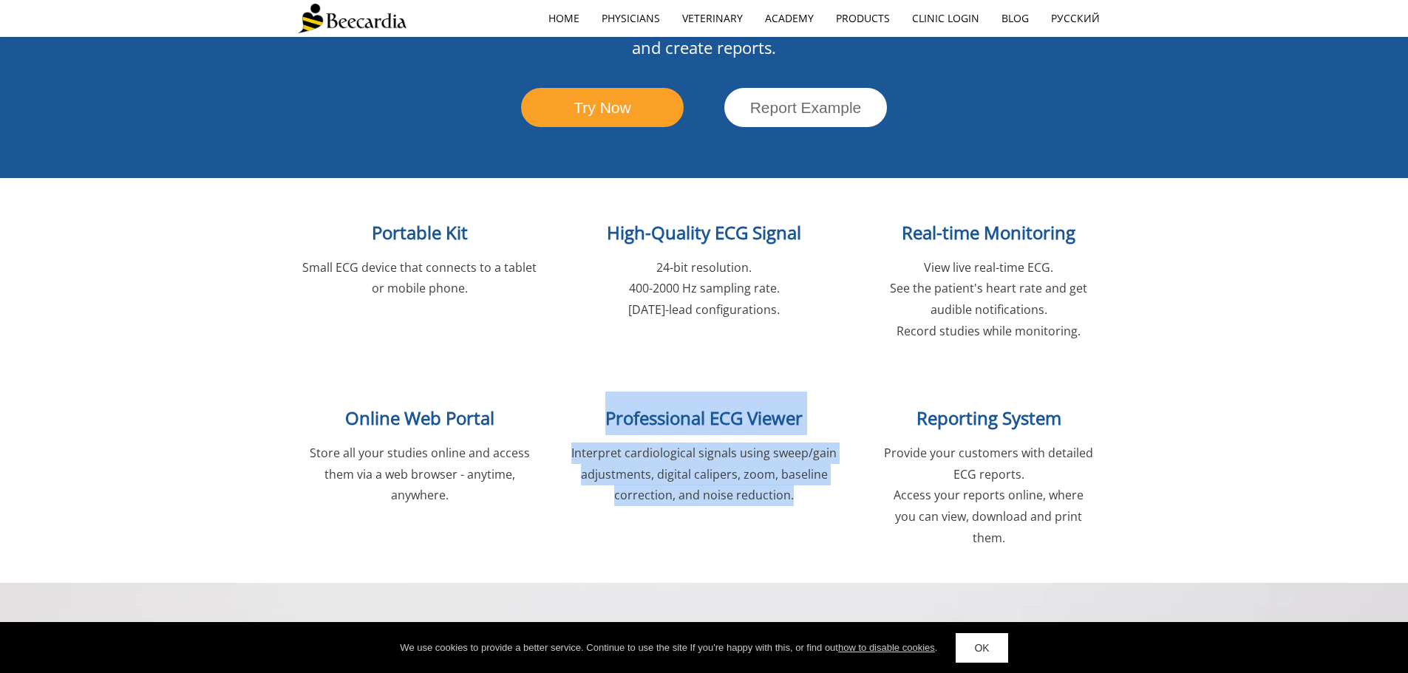
drag, startPoint x: 804, startPoint y: 459, endPoint x: 604, endPoint y: 374, distance: 217.6
click at [604, 388] on div "Professional [MEDICAL_DATA] Viewer Interpret cardiological signals using sweep/…" at bounding box center [704, 470] width 325 height 165
copy div "Professional [MEDICAL_DATA] Viewer Interpret cardiological signals using sweep/…"
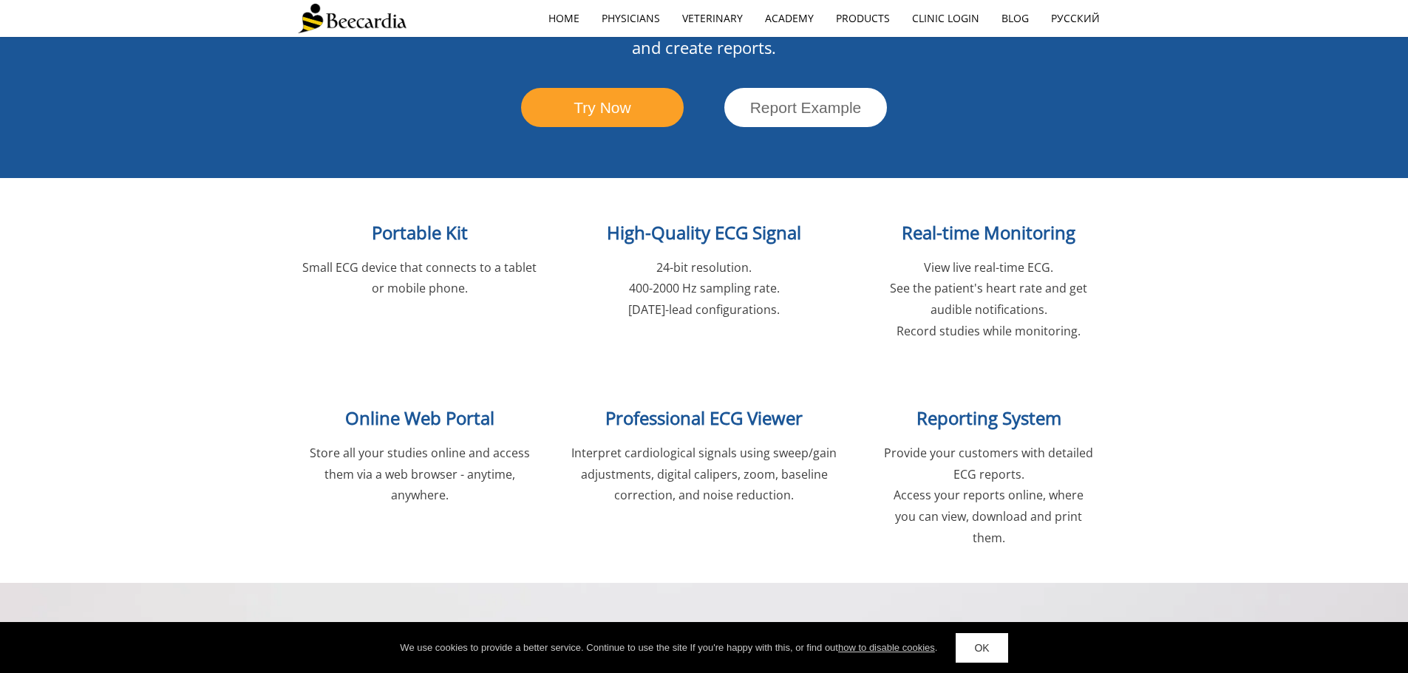
drag, startPoint x: 953, startPoint y: 421, endPoint x: 1038, endPoint y: 439, distance: 87.6
click at [953, 443] on p "Provide your customers with detailed ECG reports." at bounding box center [988, 464] width 211 height 43
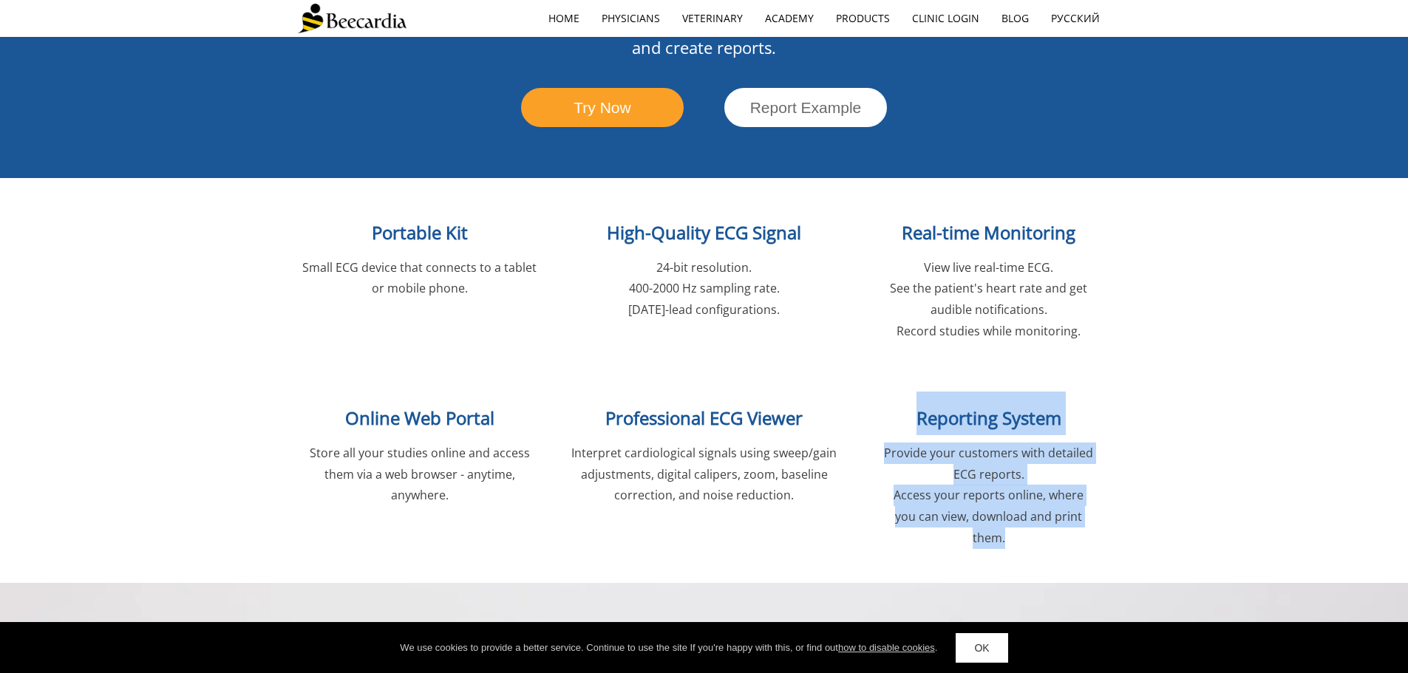
drag, startPoint x: 1094, startPoint y: 474, endPoint x: 896, endPoint y: 374, distance: 222.1
click at [896, 388] on div "Reporting System Provide your customers with detailed [MEDICAL_DATA] reports. A…" at bounding box center [989, 470] width 244 height 165
copy div "Reporting System Provide your customers with detailed [MEDICAL_DATA] reports. A…"
